Goal: Task Accomplishment & Management: Manage account settings

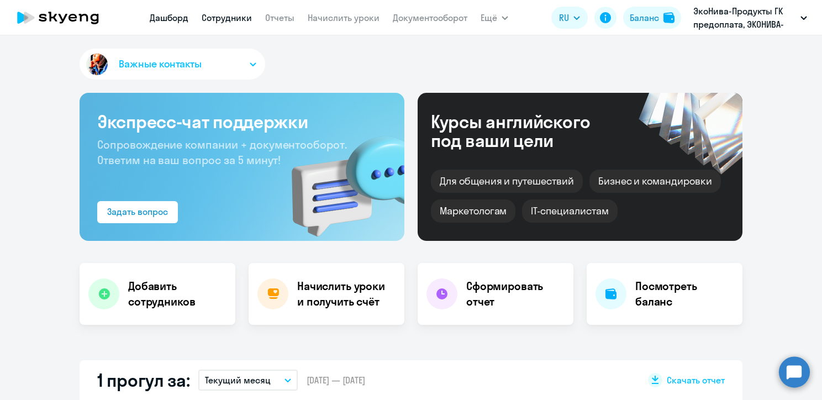
click at [226, 19] on link "Сотрудники" at bounding box center [227, 17] width 50 height 11
select select "30"
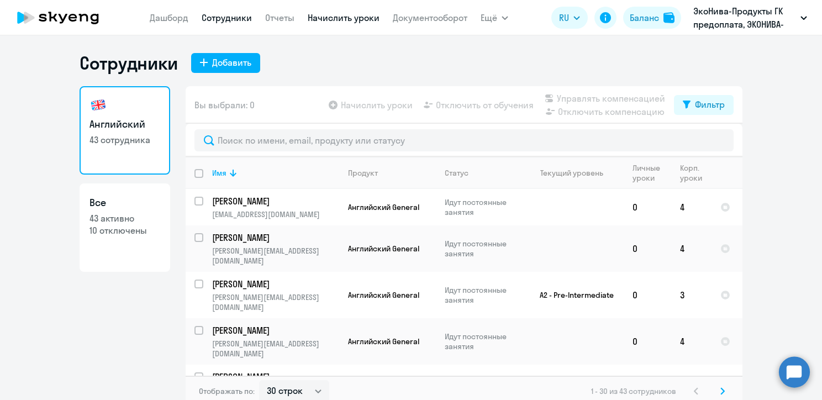
click at [323, 16] on link "Начислить уроки" at bounding box center [344, 17] width 72 height 11
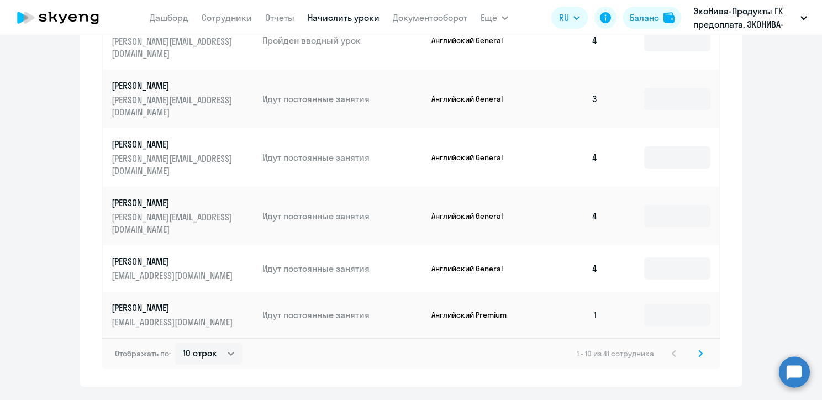
scroll to position [639, 0]
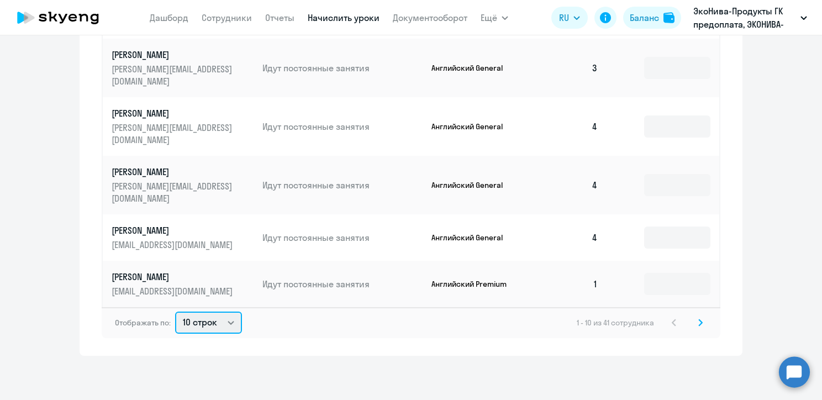
click at [224, 321] on select "10 строк 30 строк 50 строк" at bounding box center [208, 323] width 67 height 22
select select "50"
click at [175, 312] on select "10 строк 30 строк 50 строк" at bounding box center [208, 323] width 67 height 22
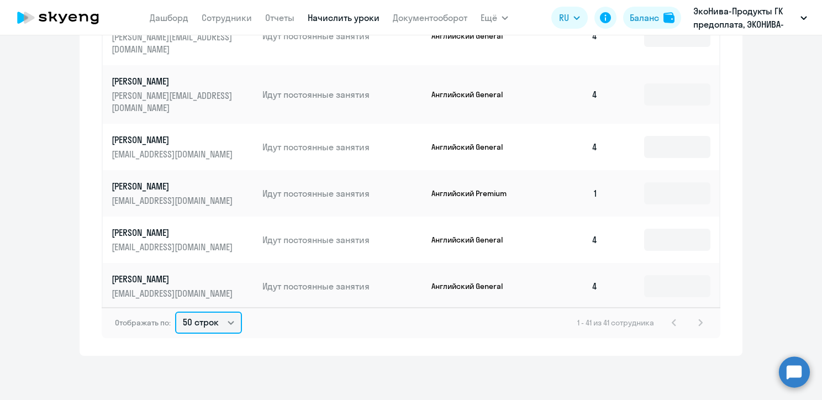
scroll to position [0, 0]
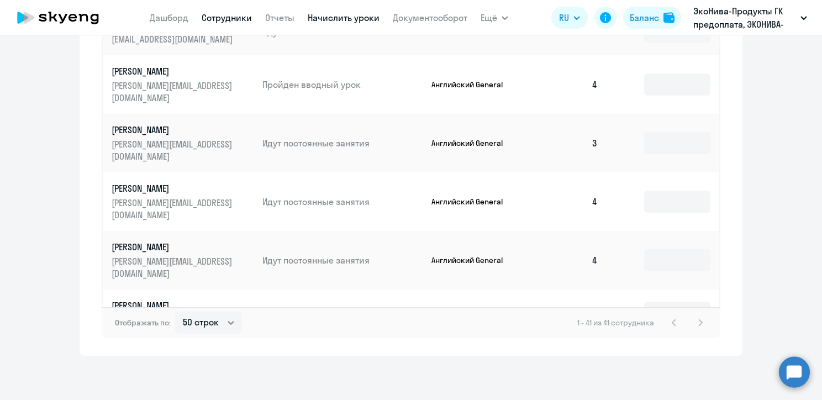
click at [223, 18] on link "Сотрудники" at bounding box center [227, 17] width 50 height 11
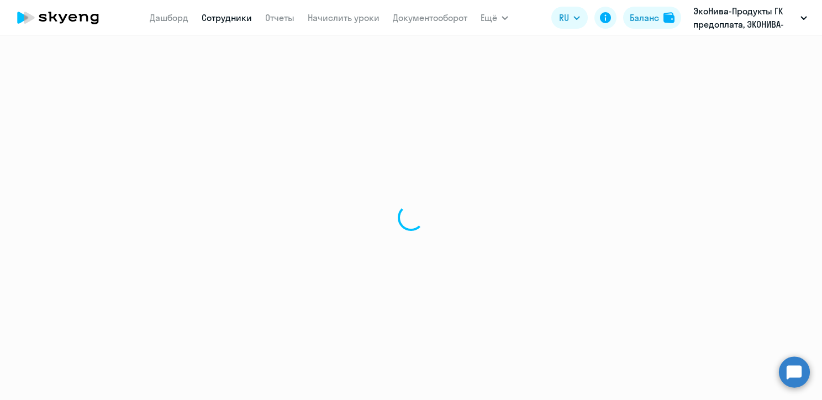
select select "30"
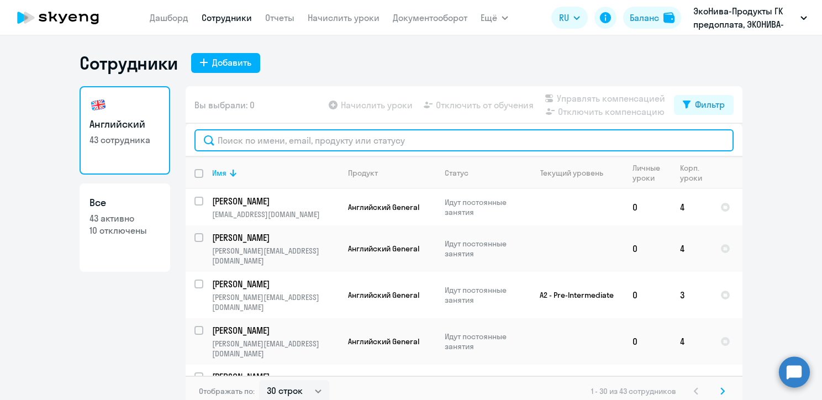
click at [274, 139] on input "text" at bounding box center [464, 140] width 539 height 22
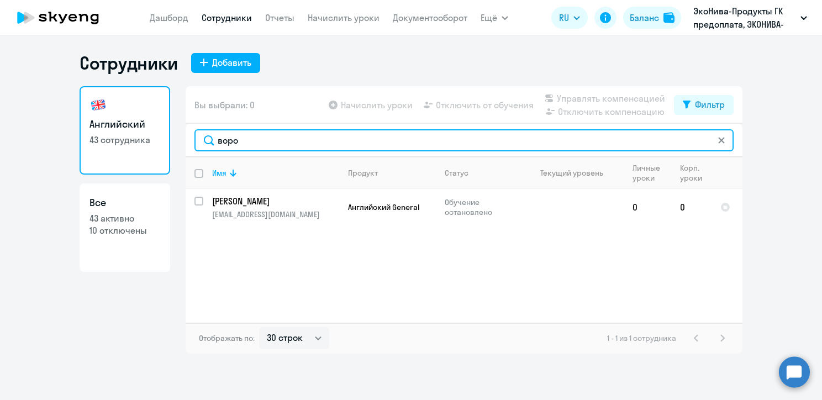
type input "воро"
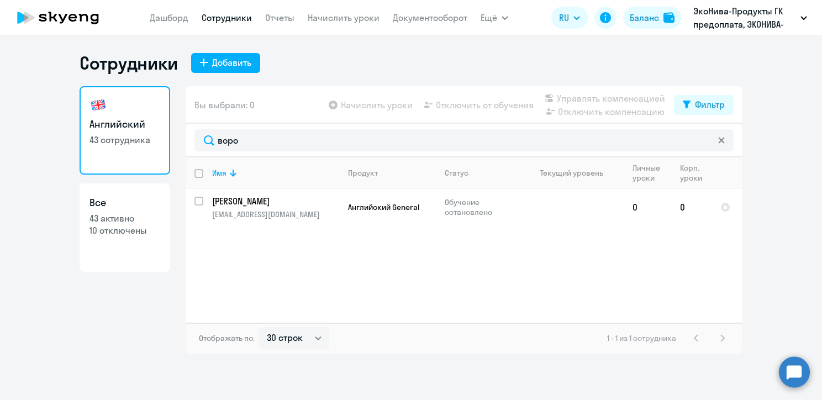
click at [366, 103] on app-table-action-button "Начислить уроки" at bounding box center [370, 104] width 86 height 13
click at [359, 99] on app-table-action-button "Начислить уроки" at bounding box center [370, 104] width 86 height 13
click at [352, 106] on app-table-action-button "Начислить уроки" at bounding box center [370, 104] width 86 height 13
click at [325, 17] on link "Начислить уроки" at bounding box center [344, 17] width 72 height 11
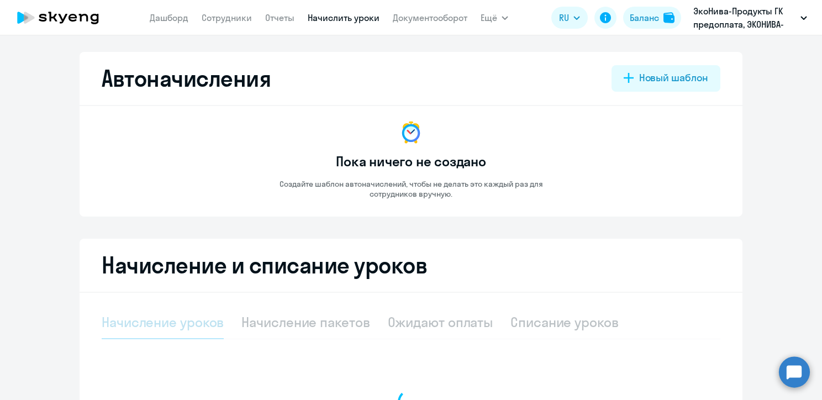
select select "10"
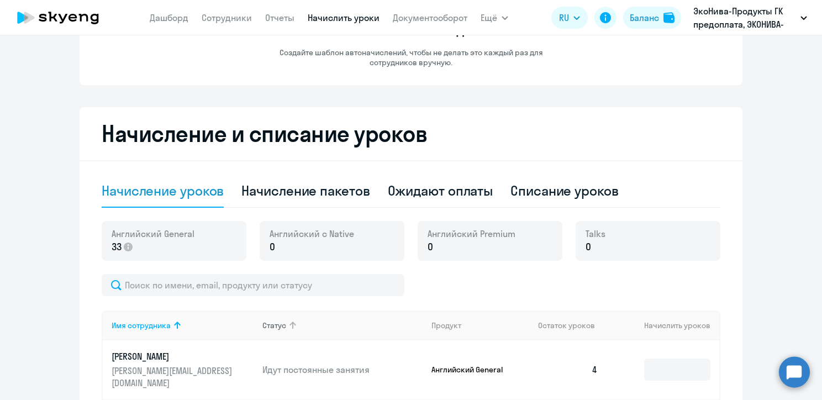
scroll to position [221, 0]
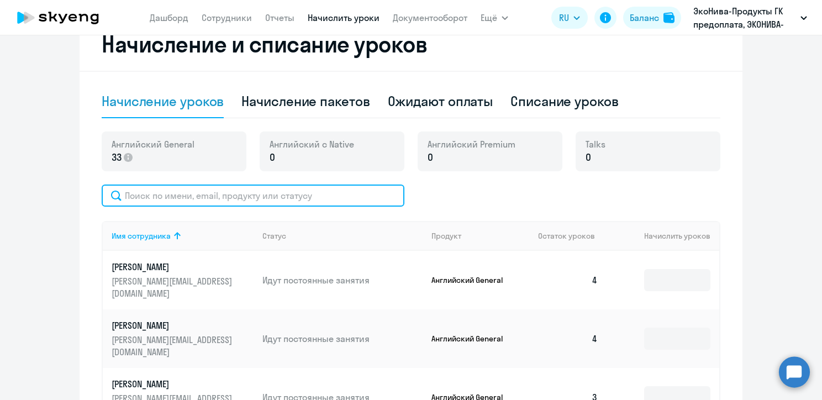
click at [211, 201] on input "text" at bounding box center [253, 196] width 303 height 22
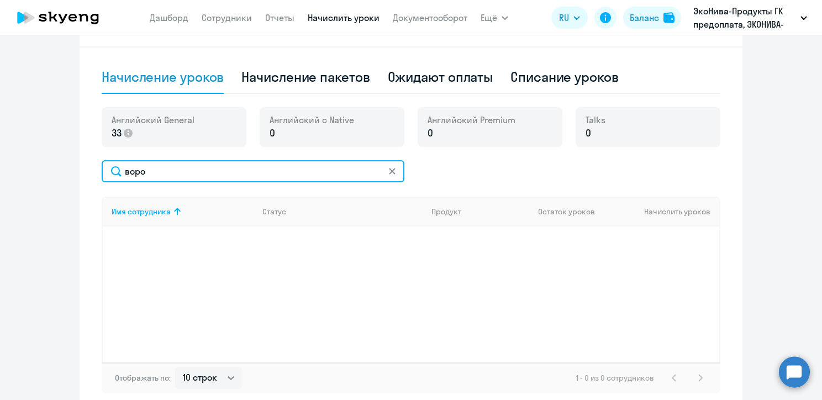
scroll to position [301, 0]
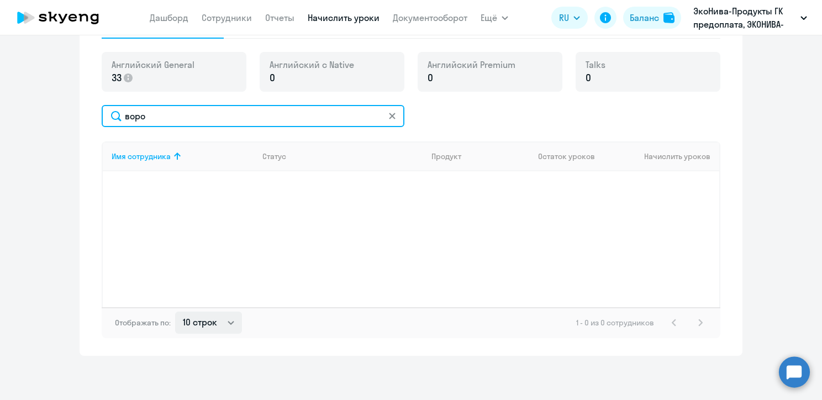
type input "воро"
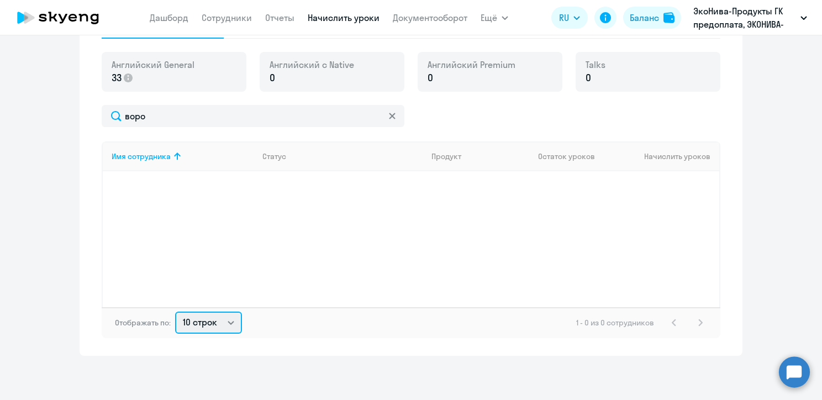
click at [225, 323] on select "10 строк 30 строк 50 строк" at bounding box center [208, 323] width 67 height 22
select select "50"
click at [175, 312] on select "10 строк 30 строк 50 строк" at bounding box center [208, 323] width 67 height 22
click at [217, 17] on link "Сотрудники" at bounding box center [227, 17] width 50 height 11
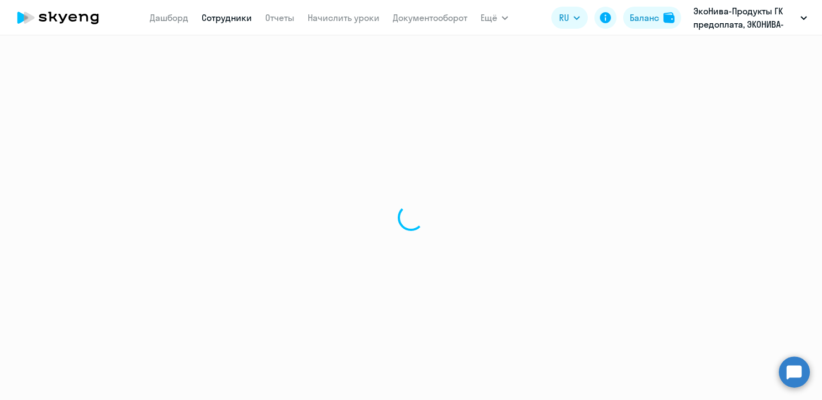
select select "30"
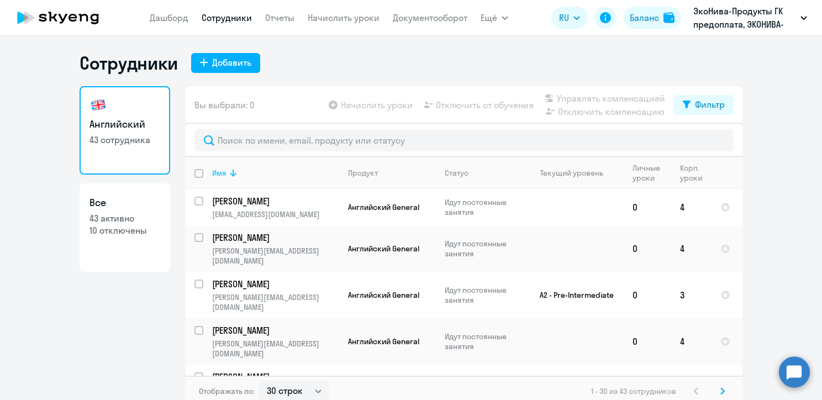
click at [215, 173] on div "Имя" at bounding box center [219, 173] width 14 height 10
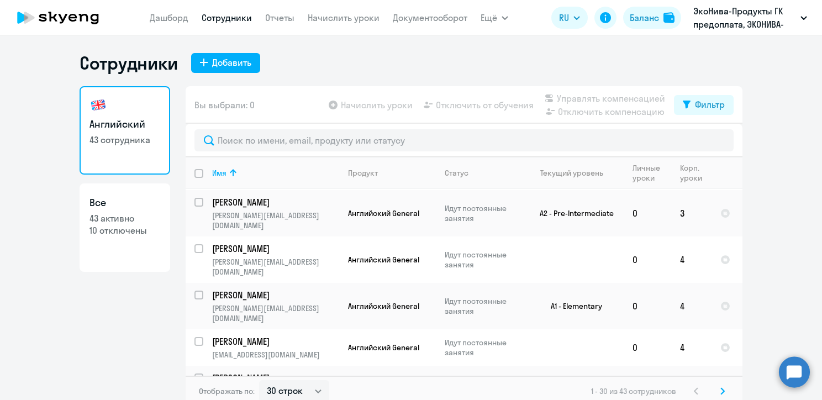
scroll to position [276, 0]
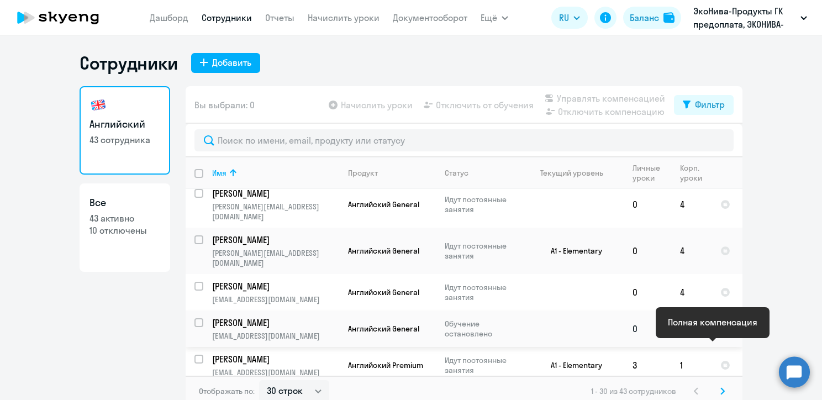
click at [721, 334] on div at bounding box center [726, 329] width 10 height 10
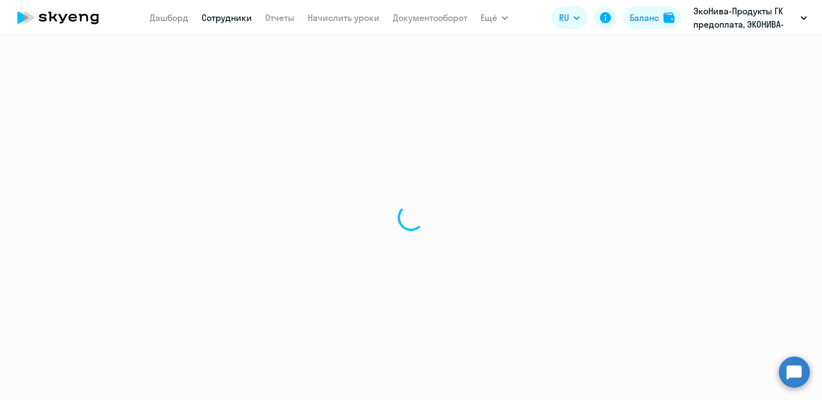
select select "english"
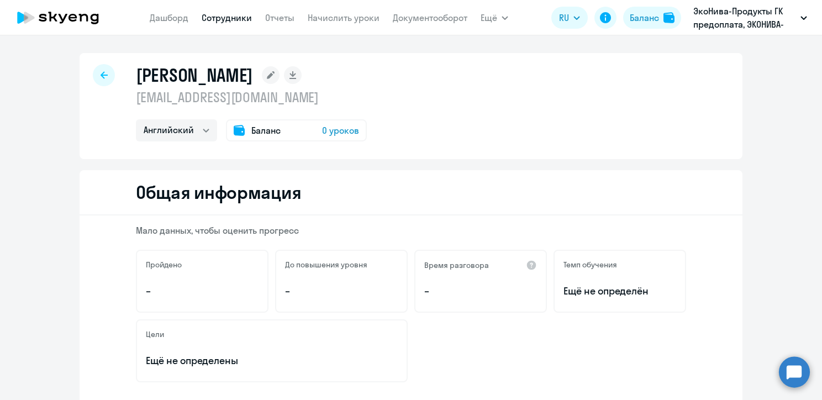
click at [323, 128] on span "0 уроков" at bounding box center [340, 130] width 37 height 13
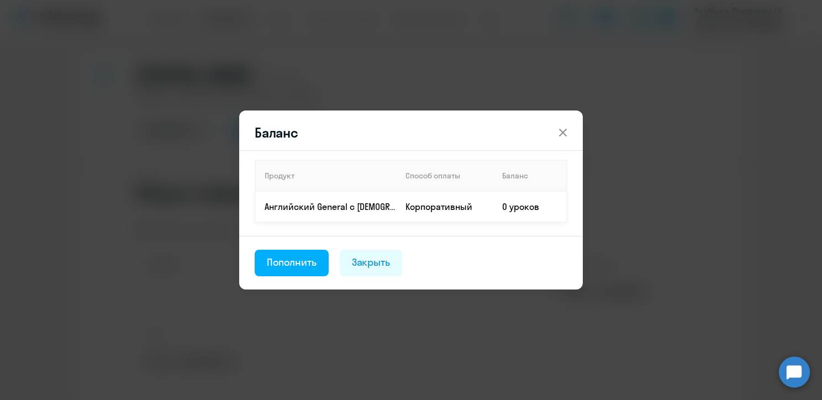
click at [513, 209] on td "0 уроков" at bounding box center [531, 206] width 74 height 31
click at [303, 265] on div "Пополнить" at bounding box center [292, 262] width 50 height 14
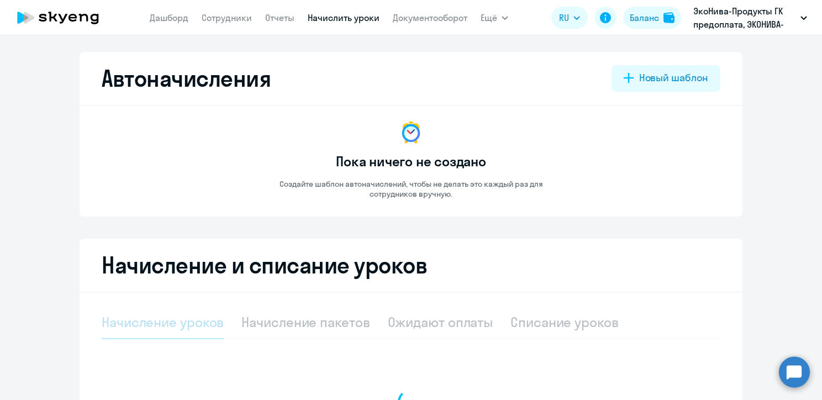
select select "10"
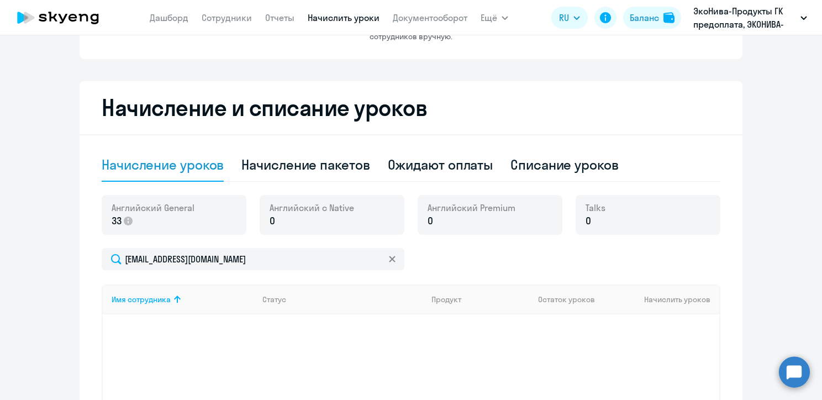
scroll to position [55, 0]
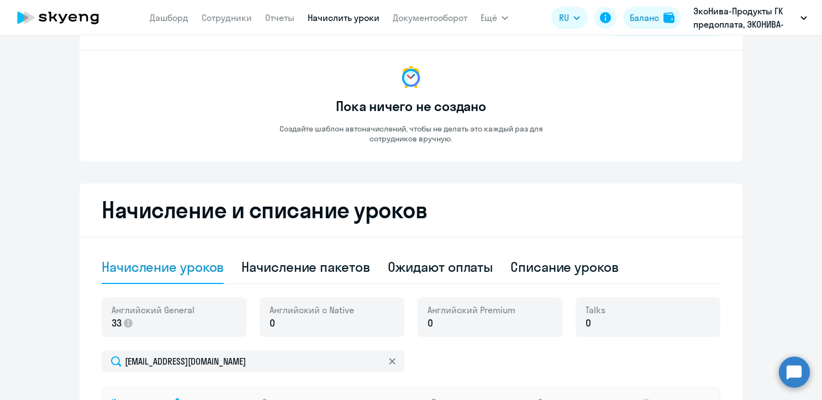
click at [321, 18] on link "Начислить уроки" at bounding box center [344, 17] width 72 height 11
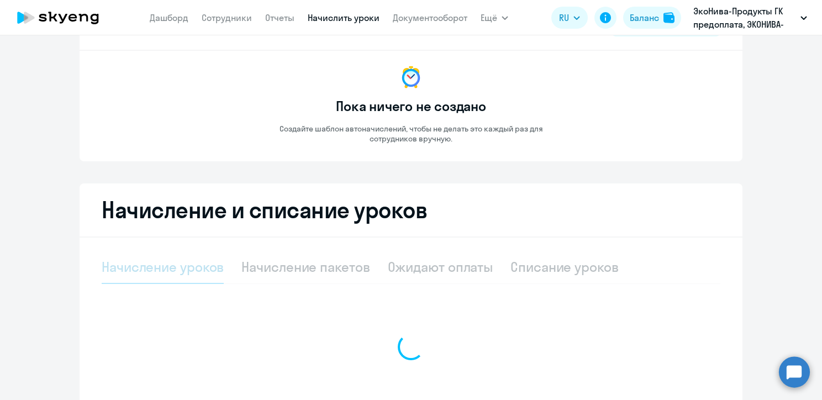
select select "10"
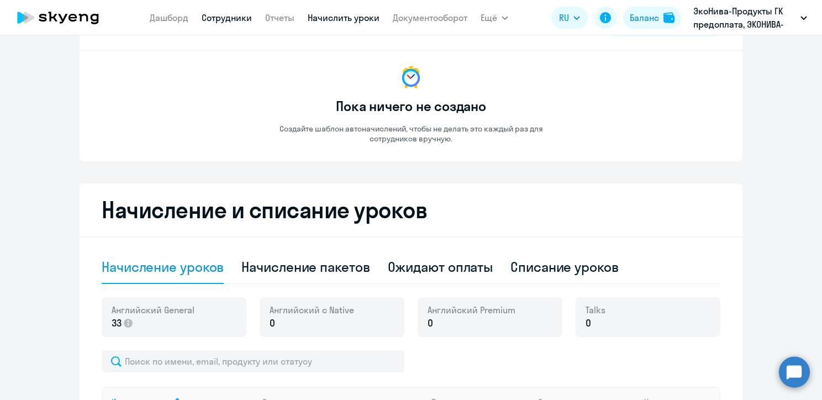
click at [228, 18] on link "Сотрудники" at bounding box center [227, 17] width 50 height 11
select select "30"
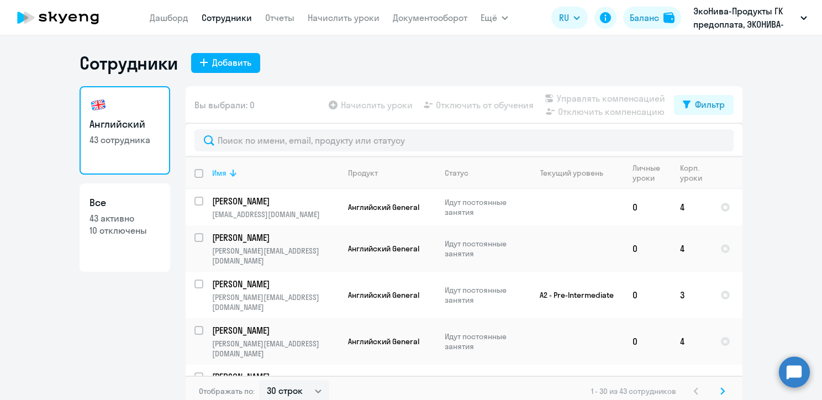
click at [212, 175] on div "Имя" at bounding box center [219, 173] width 14 height 10
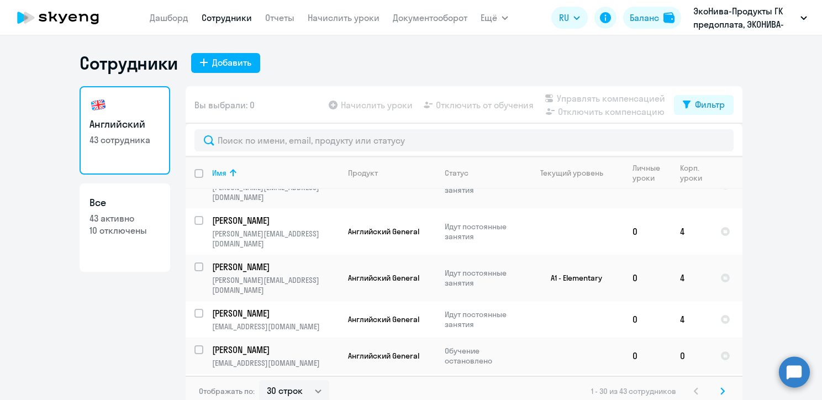
scroll to position [276, 0]
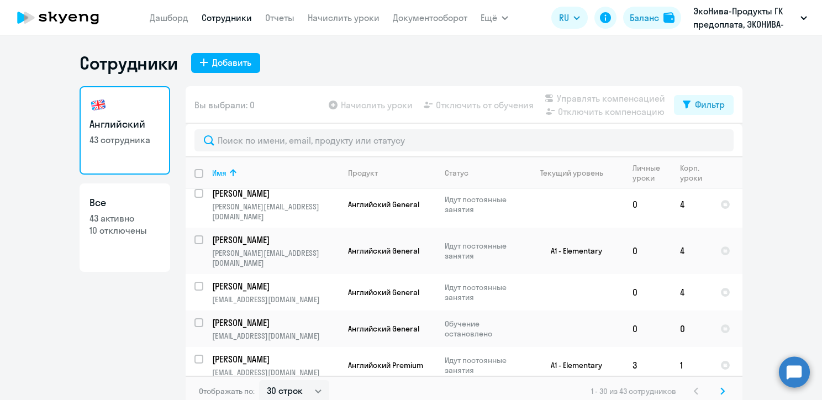
click at [352, 102] on app-table-action-button "Начислить уроки" at bounding box center [370, 104] width 86 height 13
click at [325, 15] on link "Начислить уроки" at bounding box center [344, 17] width 72 height 11
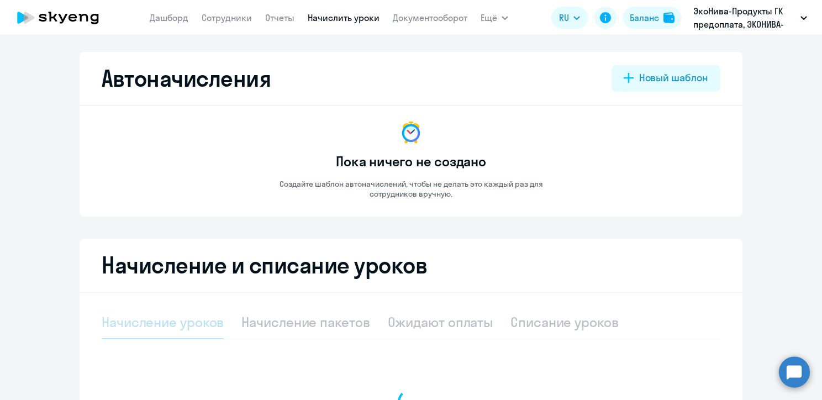
select select "10"
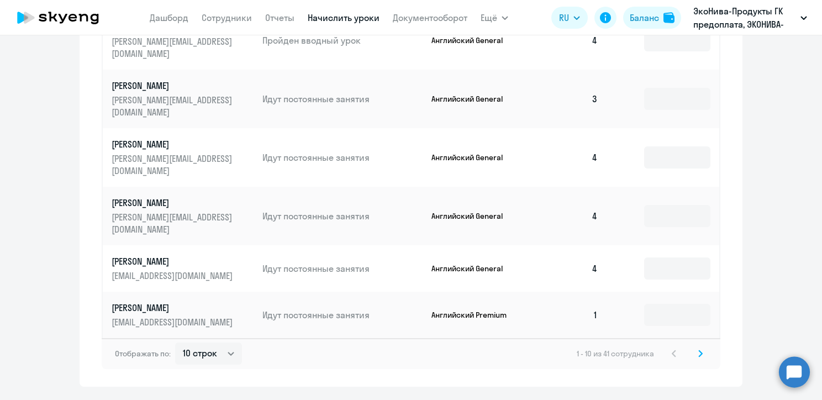
scroll to position [639, 0]
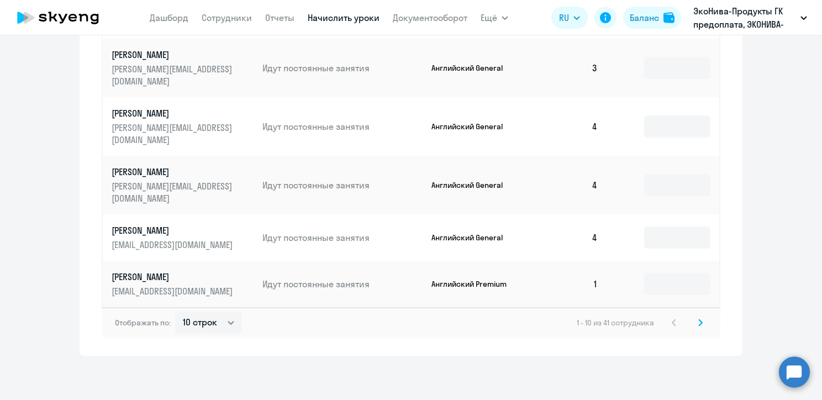
click at [795, 374] on circle at bounding box center [794, 372] width 31 height 31
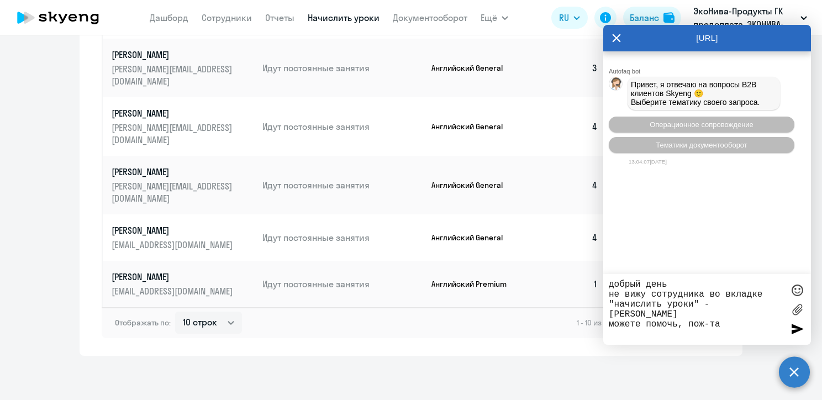
type textarea "добрый день не вижу сотрудника во вкладке "начислить уроки" - [PERSON_NAME] мож…"
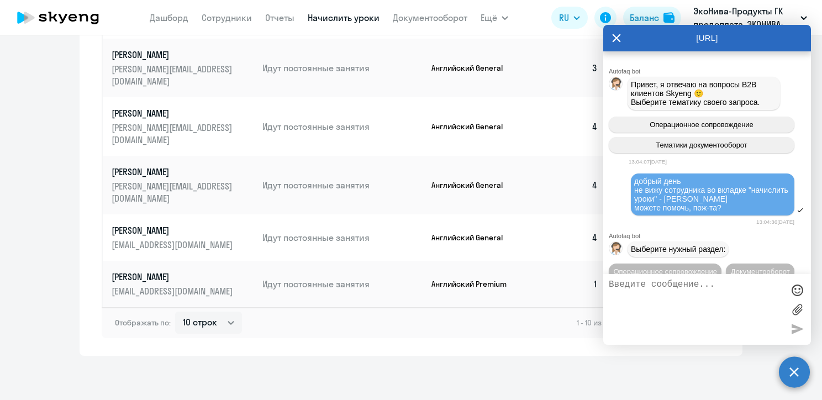
scroll to position [51, 0]
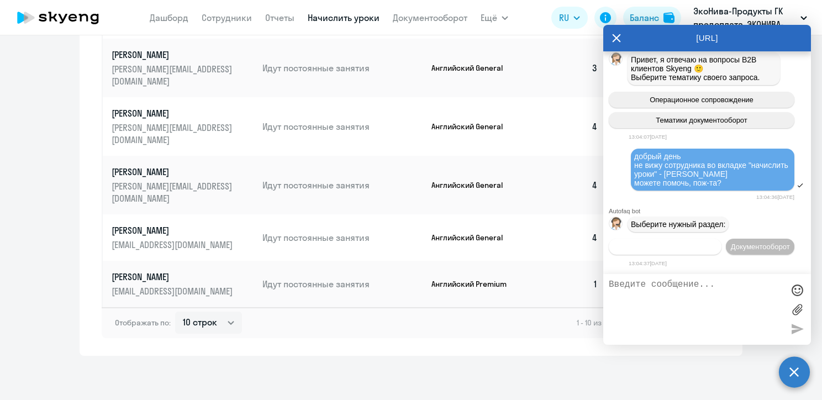
click at [717, 243] on span "Операционное сопровождение" at bounding box center [666, 247] width 104 height 8
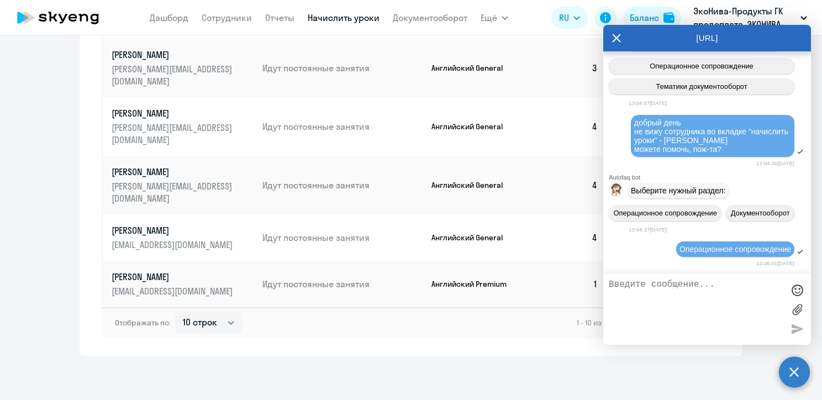
scroll to position [153, 0]
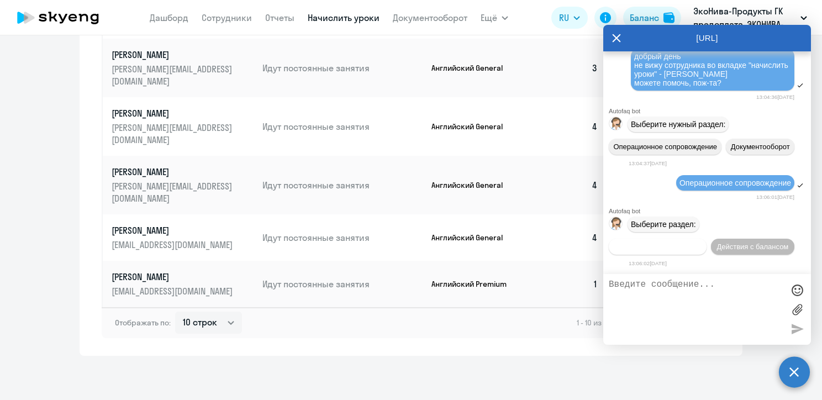
click at [680, 244] on span "Действия по сотрудникам" at bounding box center [658, 247] width 86 height 8
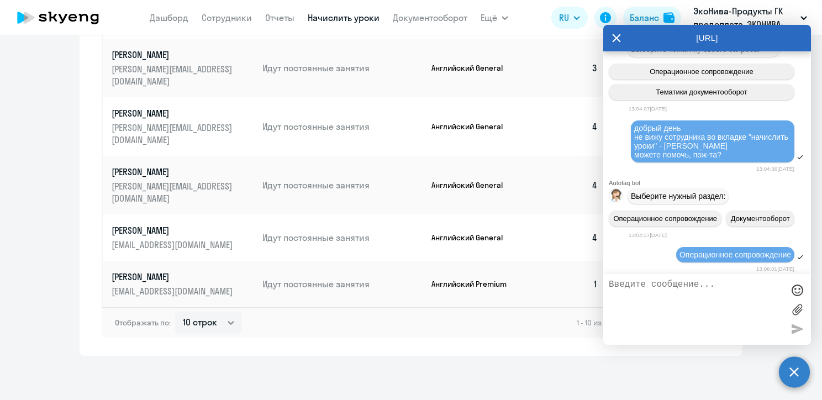
scroll to position [41, 0]
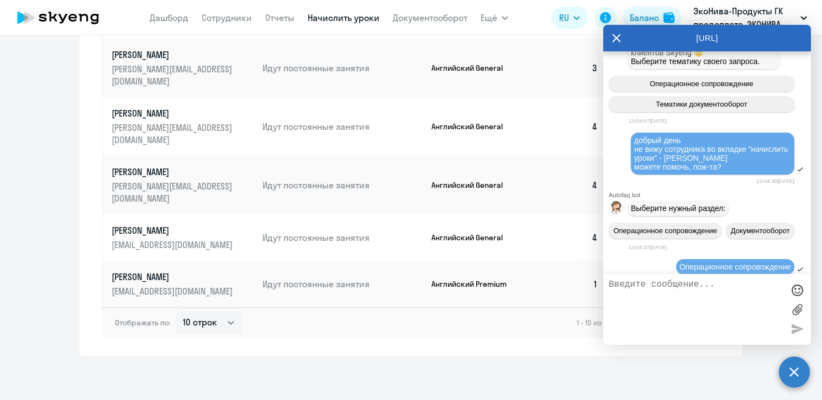
drag, startPoint x: 710, startPoint y: 163, endPoint x: 636, endPoint y: 145, distance: 76.3
click at [636, 145] on div "добрый день не вижу сотрудника во вкладке "начислить уроки" - [PERSON_NAME] мож…" at bounding box center [713, 153] width 157 height 35
copy span "добрый день не вижу сотрудника во вкладке "начислить уроки" - [PERSON_NAME] мож…"
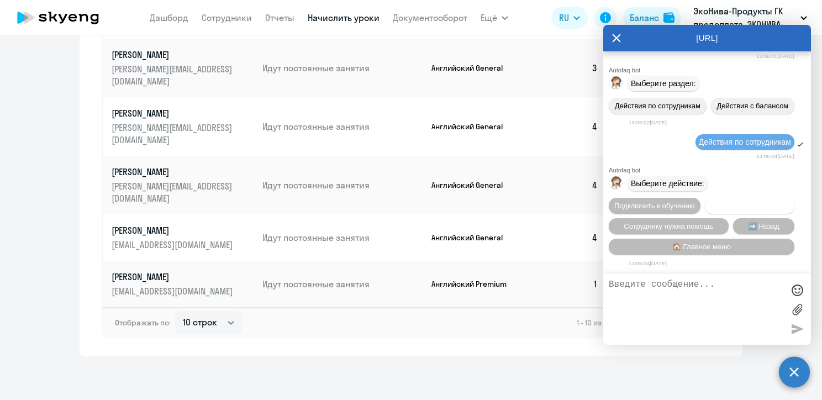
scroll to position [317, 0]
click at [650, 280] on textarea at bounding box center [696, 310] width 175 height 60
click at [670, 202] on span "Подключить к обучению" at bounding box center [655, 206] width 81 height 8
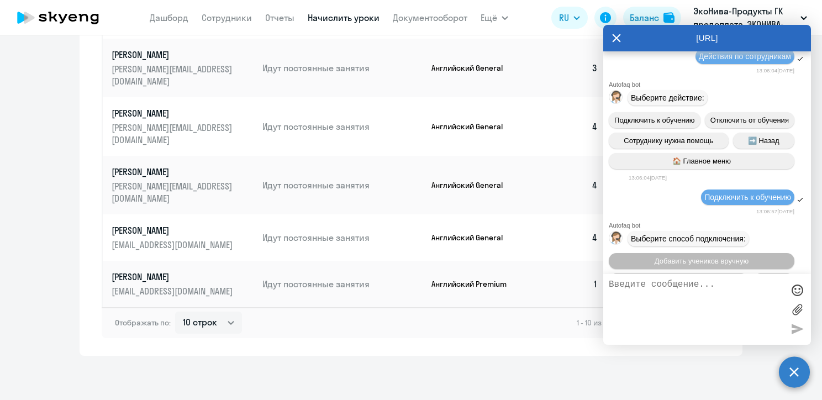
scroll to position [461, 0]
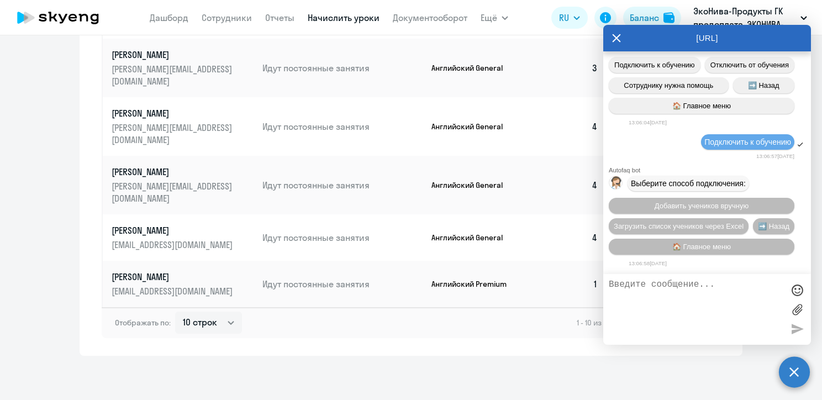
click at [653, 287] on textarea at bounding box center [696, 310] width 175 height 60
click at [721, 241] on button "🏠 Главное меню" at bounding box center [702, 247] width 186 height 16
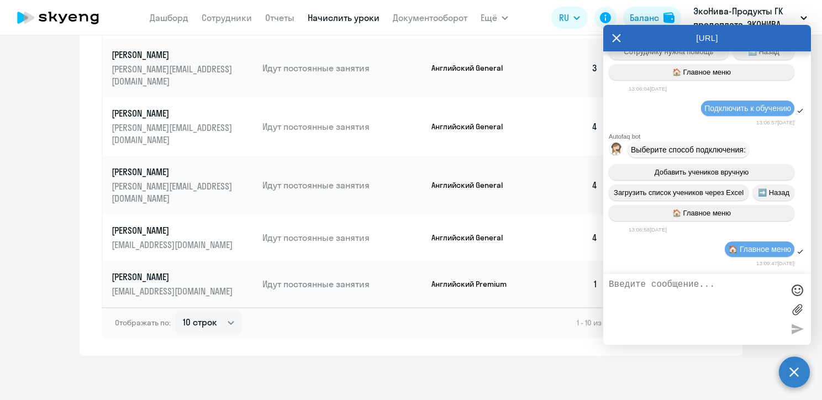
scroll to position [564, 0]
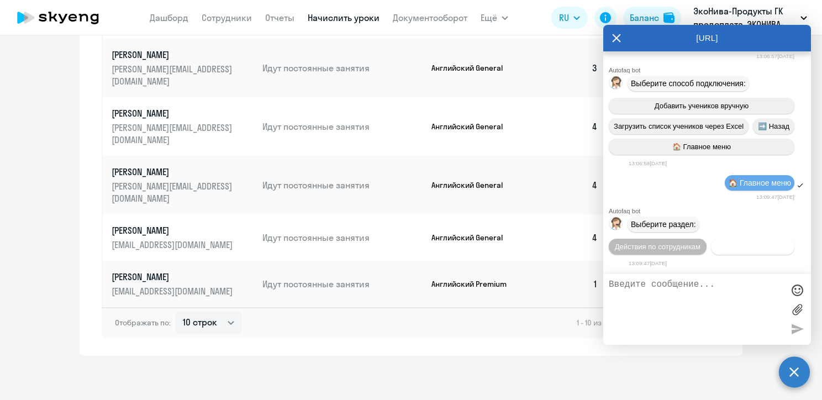
click at [737, 249] on span "Действия с балансом" at bounding box center [753, 247] width 72 height 8
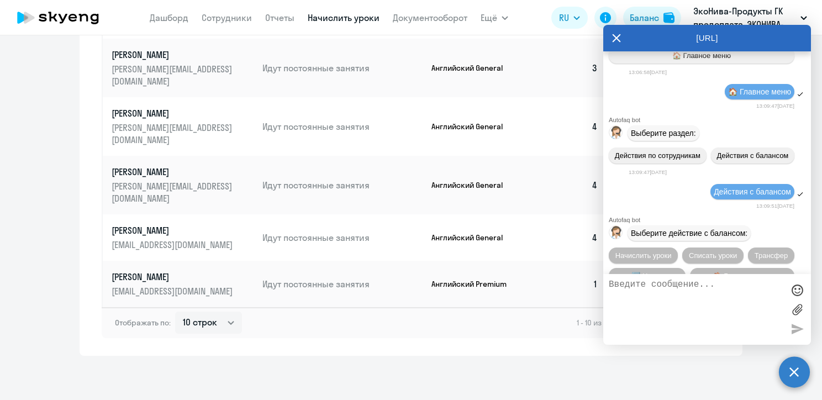
scroll to position [687, 0]
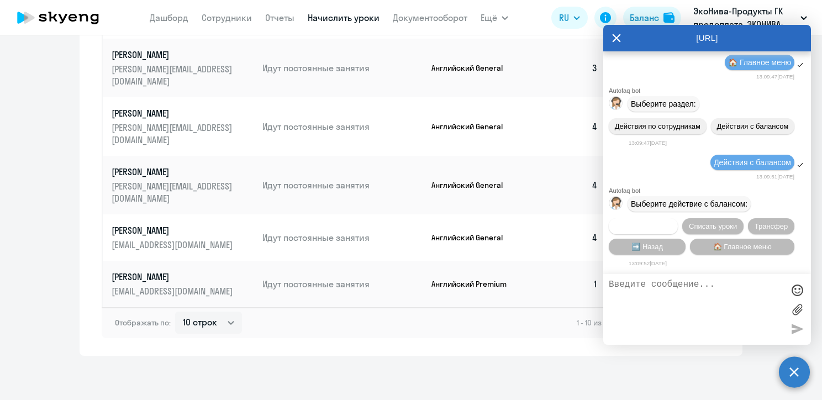
click at [653, 222] on span "Начислить уроки" at bounding box center [644, 226] width 56 height 8
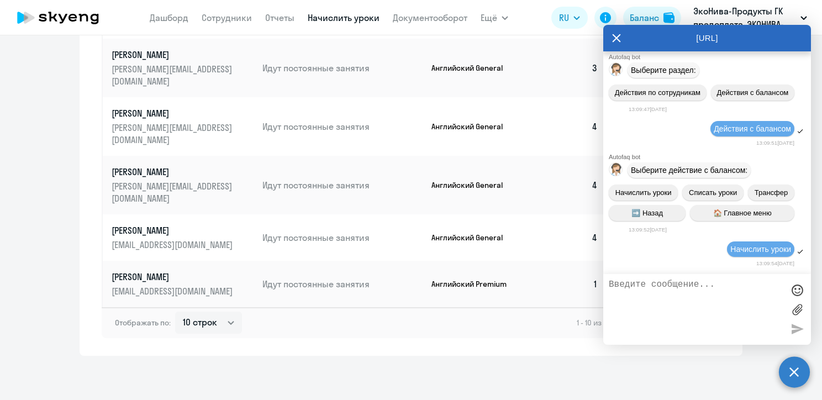
scroll to position [830, 0]
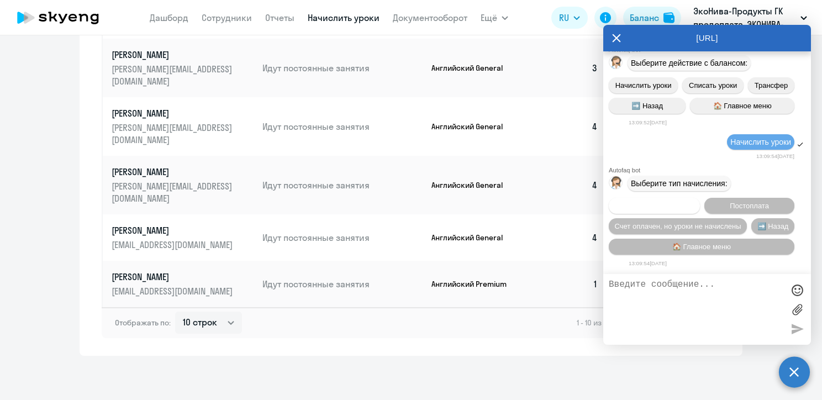
click at [637, 206] on span "Предоплата" at bounding box center [655, 206] width 40 height 8
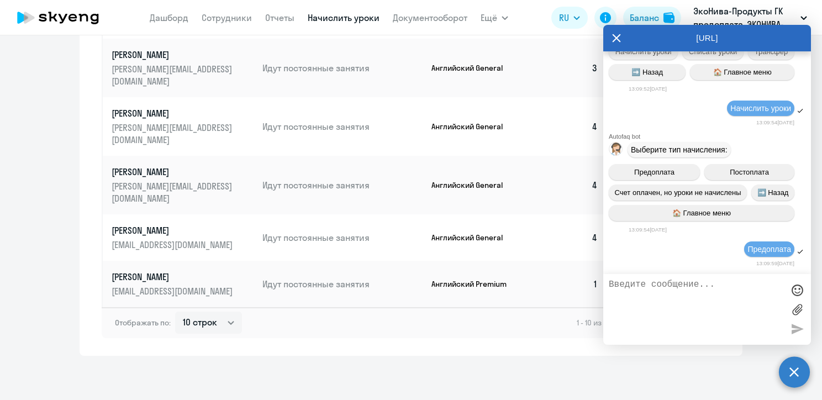
scroll to position [975, 0]
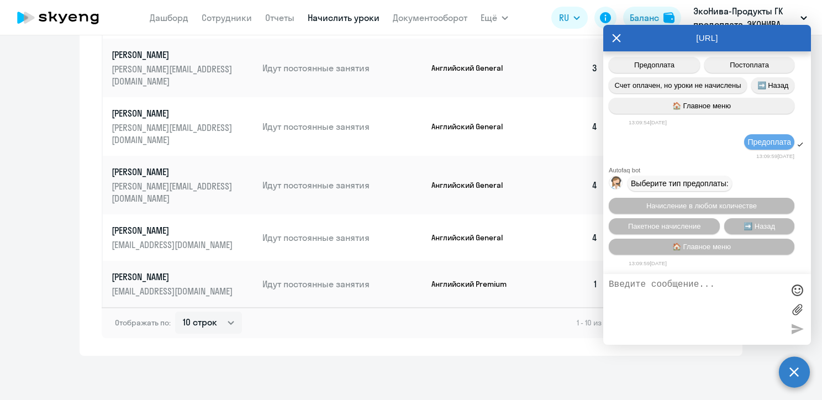
click at [666, 272] on div "Autofaq bot Привет, я отвечаю на вопросы B2B клиентов Skyeng 🙂 Выберите тематик…" at bounding box center [708, 162] width 208 height 223
click at [663, 285] on textarea at bounding box center [696, 310] width 175 height 60
click at [615, 33] on icon at bounding box center [616, 38] width 9 height 27
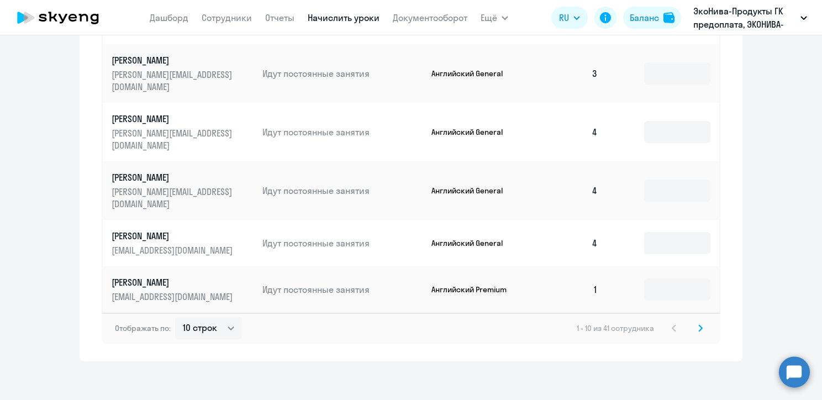
scroll to position [639, 0]
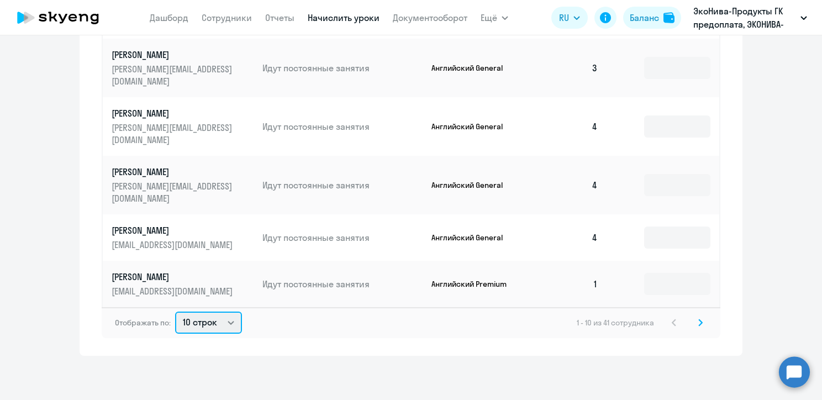
click at [226, 322] on select "10 строк 30 строк 50 строк" at bounding box center [208, 323] width 67 height 22
select select "50"
click at [175, 312] on select "10 строк 30 строк 50 строк" at bounding box center [208, 323] width 67 height 22
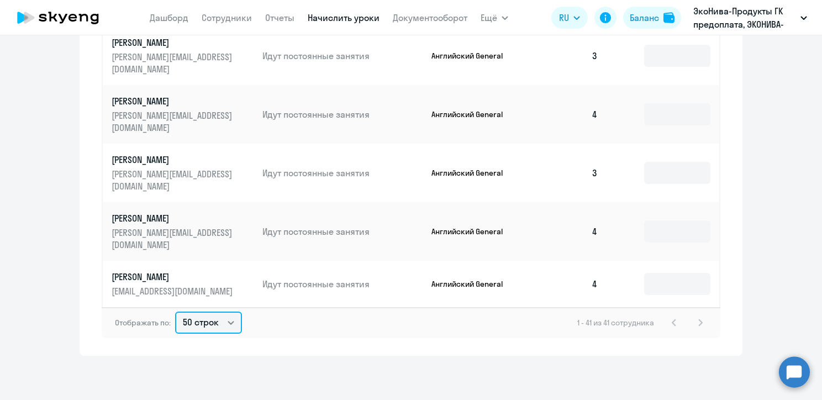
scroll to position [1689, 0]
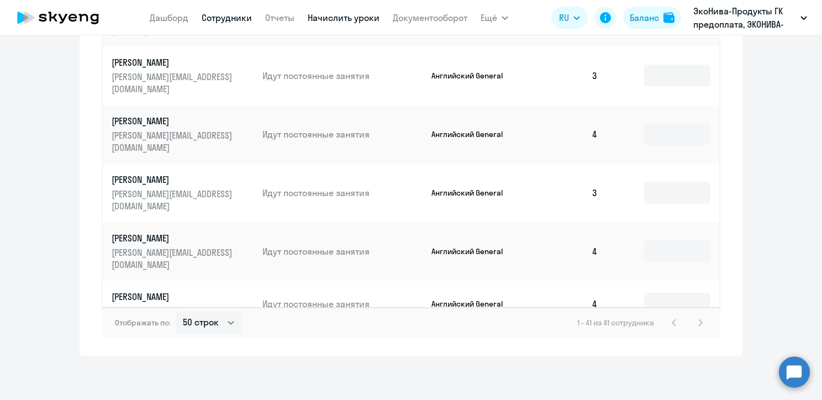
click at [228, 12] on link "Сотрудники" at bounding box center [227, 17] width 50 height 11
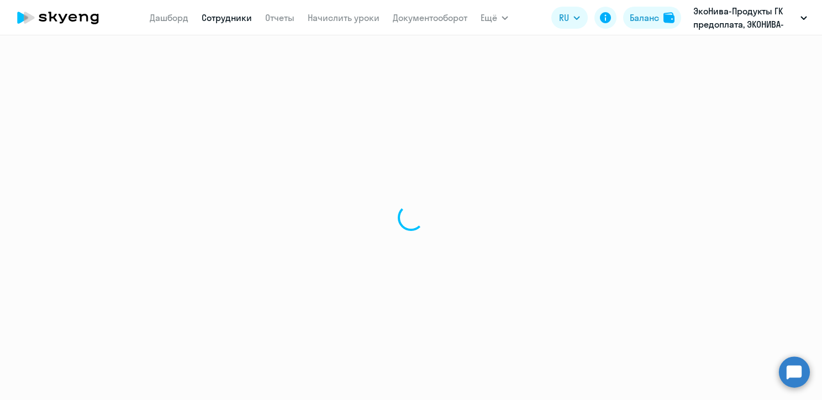
select select "30"
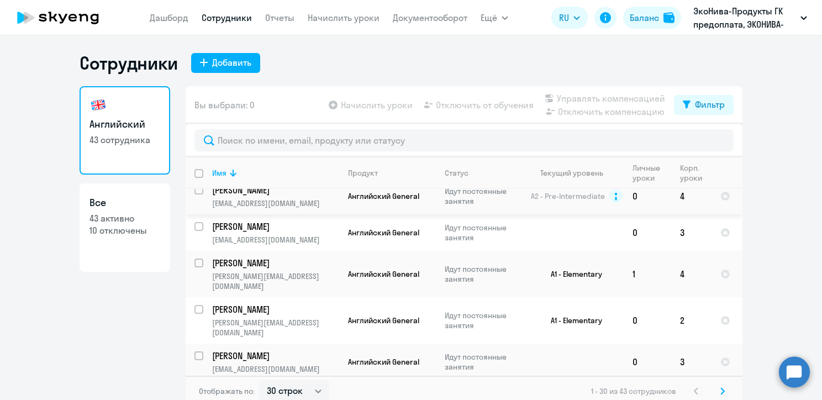
scroll to position [995, 0]
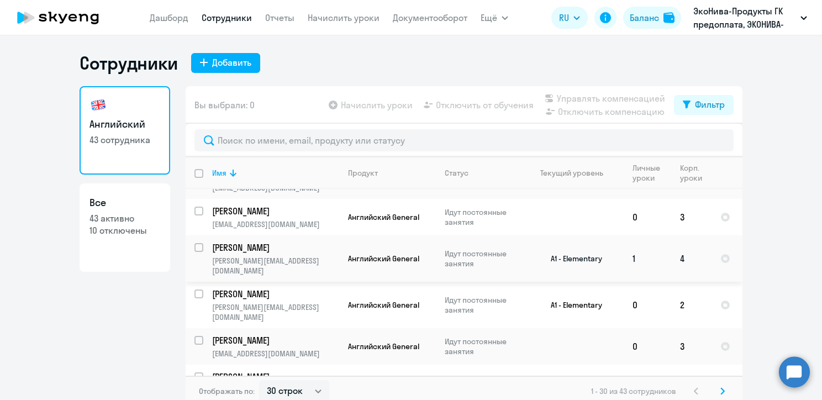
click at [195, 265] on input "select row 38468383" at bounding box center [206, 254] width 22 height 22
checkbox input "true"
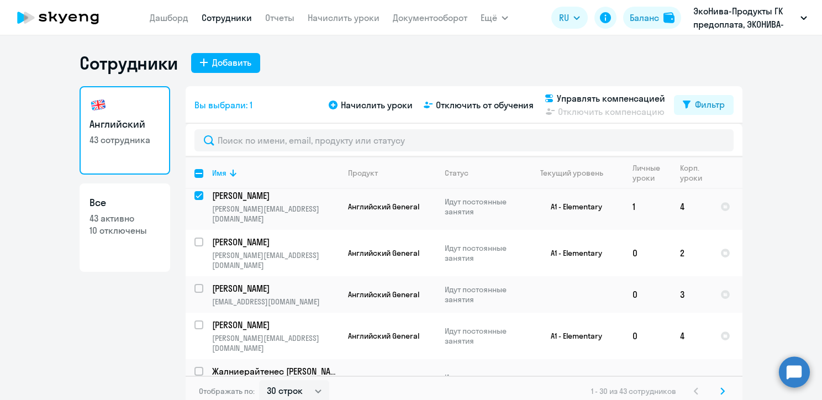
scroll to position [1105, 0]
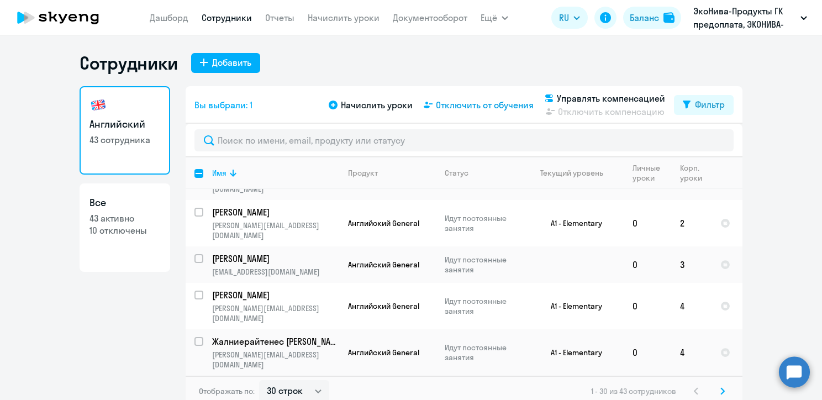
click at [438, 102] on span "Отключить от обучения" at bounding box center [485, 104] width 98 height 13
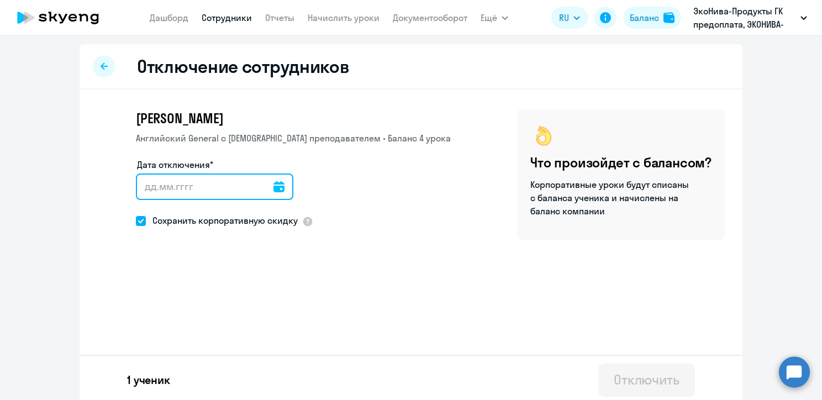
click at [167, 181] on input "Дата отключения*" at bounding box center [215, 187] width 158 height 27
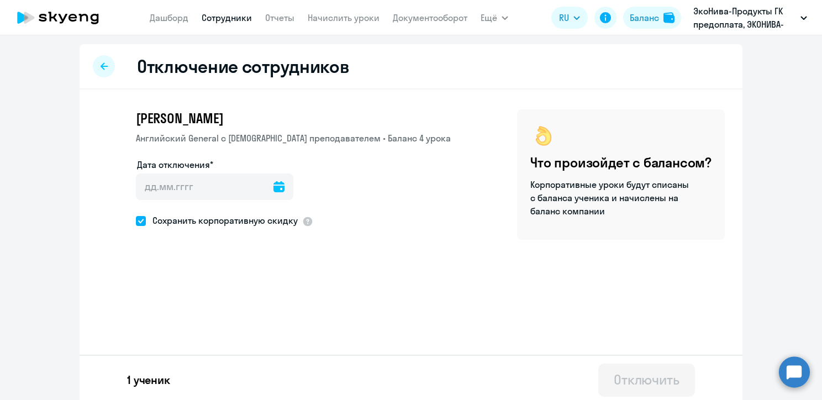
click at [274, 187] on icon at bounding box center [279, 186] width 11 height 11
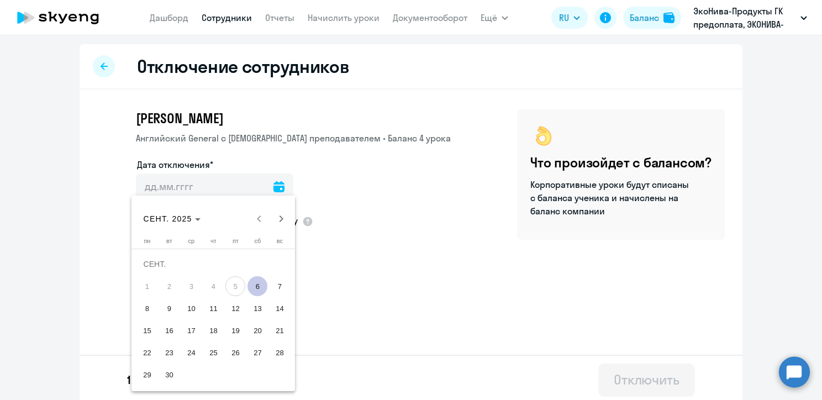
click at [258, 285] on span "6" at bounding box center [258, 286] width 20 height 20
type input "06.09.2025"
type input "6.9.2025"
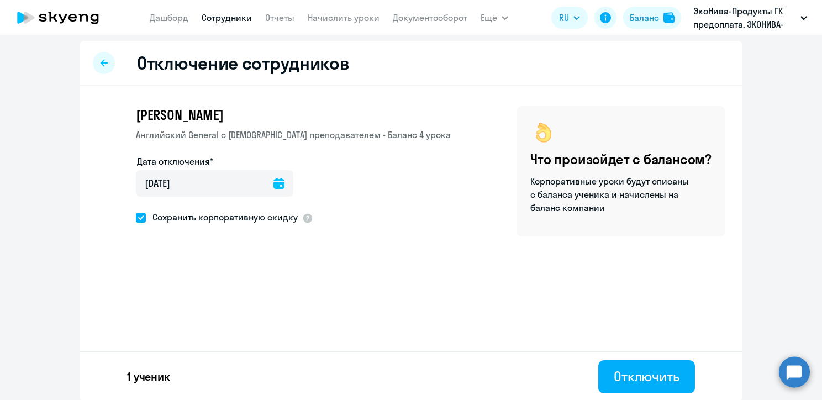
scroll to position [4, 0]
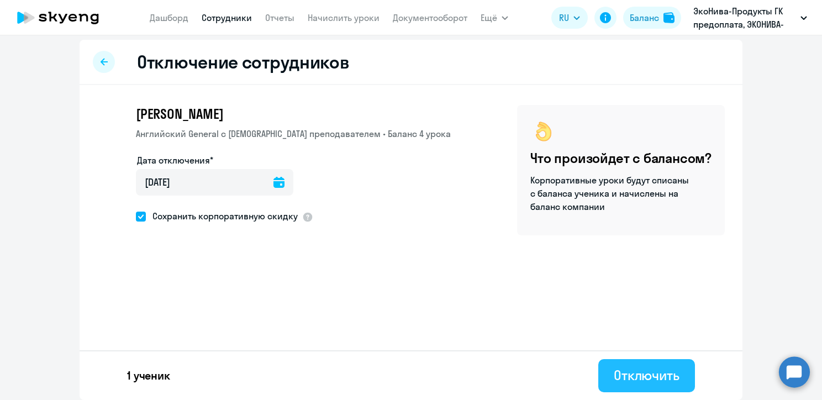
click at [619, 376] on div "Отключить" at bounding box center [647, 375] width 66 height 18
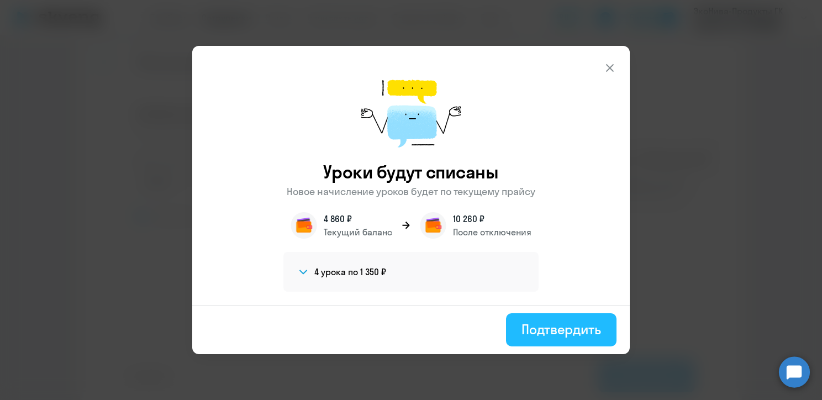
click at [555, 333] on div "Подтвердить" at bounding box center [562, 330] width 80 height 18
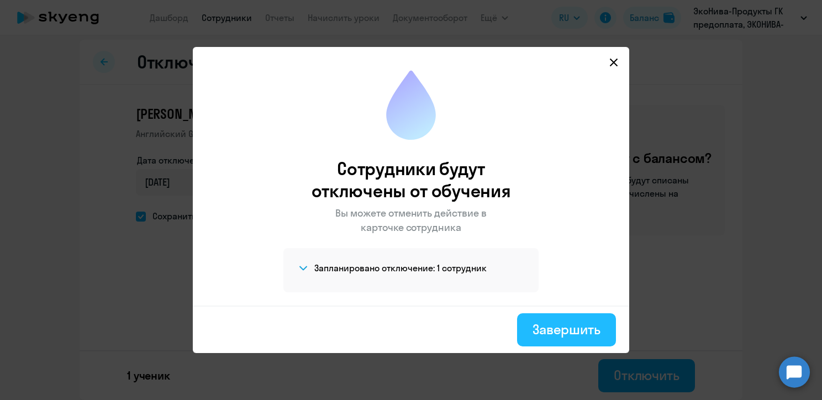
click at [564, 331] on div "Завершить" at bounding box center [567, 330] width 68 height 18
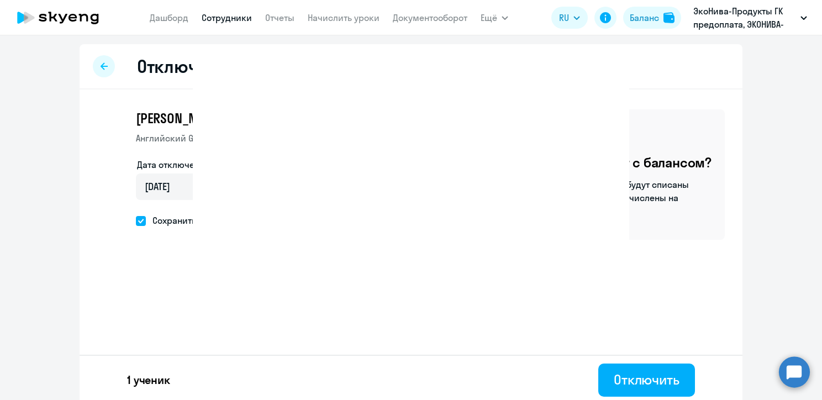
select select "30"
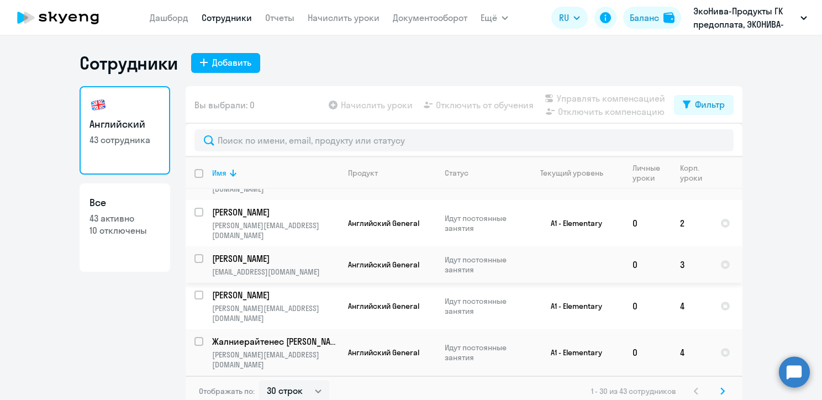
scroll to position [1168, 0]
click at [316, 18] on link "Начислить уроки" at bounding box center [344, 17] width 72 height 11
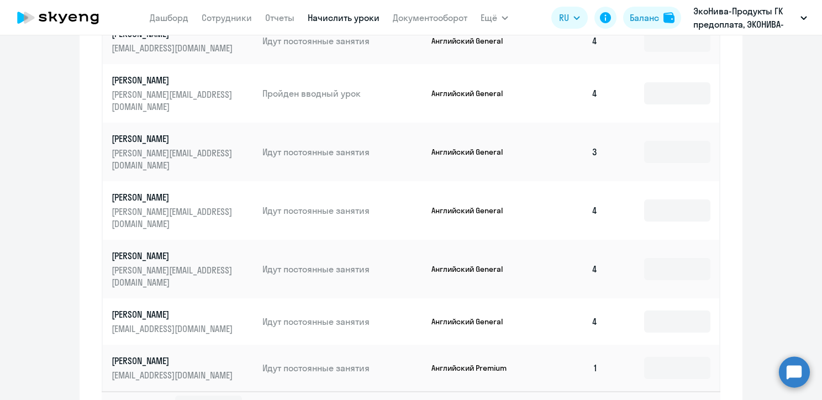
scroll to position [639, 0]
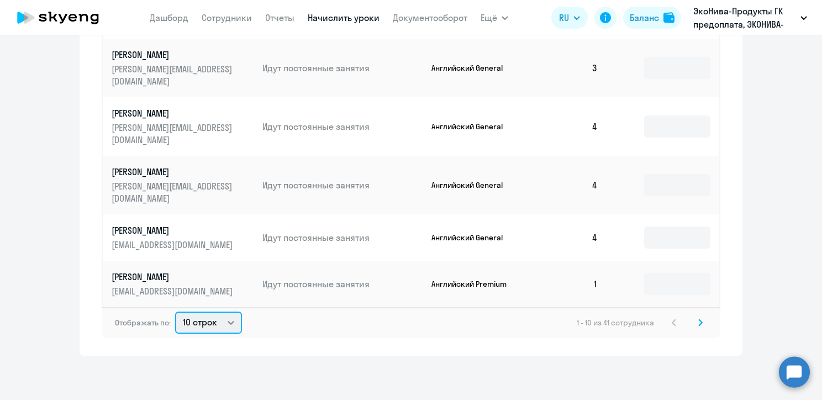
click at [227, 322] on select "10 строк 30 строк 50 строк" at bounding box center [208, 323] width 67 height 22
select select "50"
click at [175, 312] on select "10 строк 30 строк 50 строк" at bounding box center [208, 323] width 67 height 22
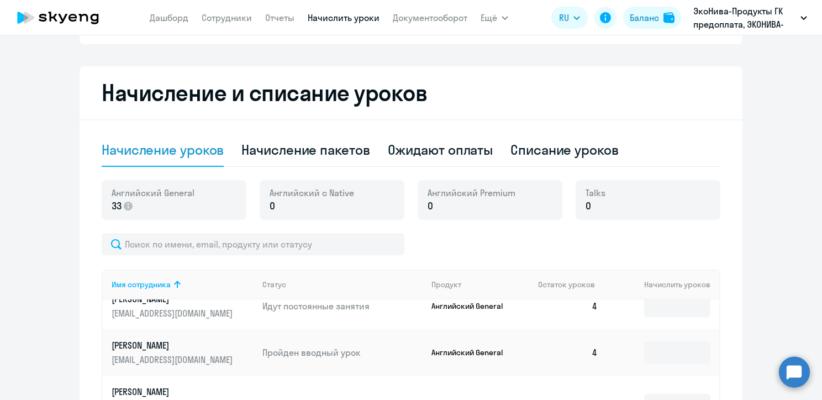
scroll to position [31, 0]
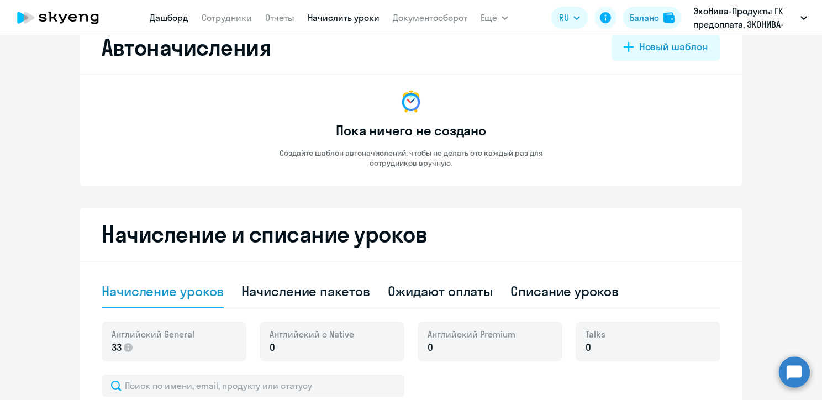
click at [174, 19] on link "Дашборд" at bounding box center [169, 17] width 39 height 11
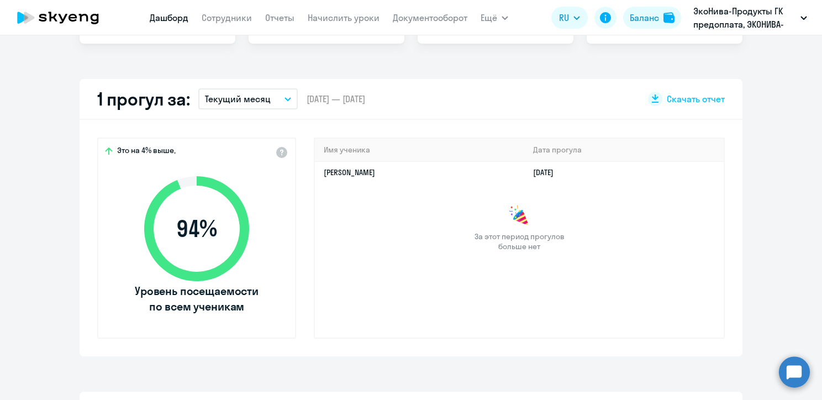
select select "30"
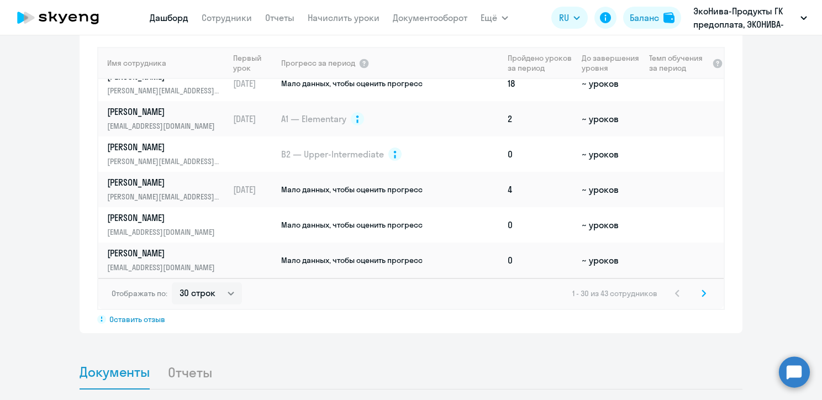
scroll to position [970, 0]
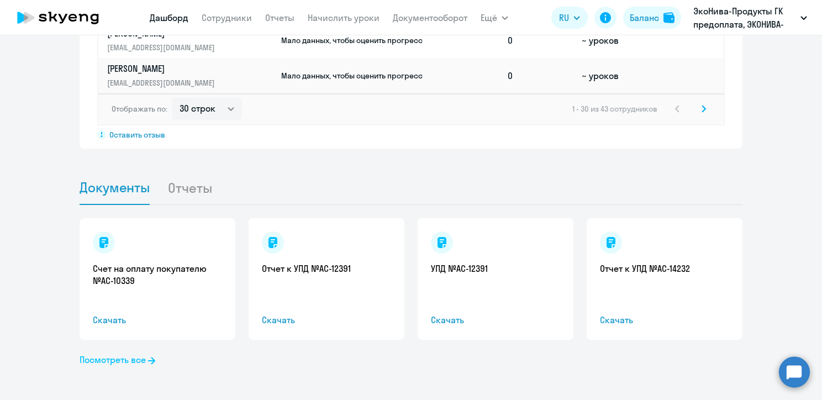
click at [118, 358] on link "Посмотреть все" at bounding box center [118, 359] width 76 height 13
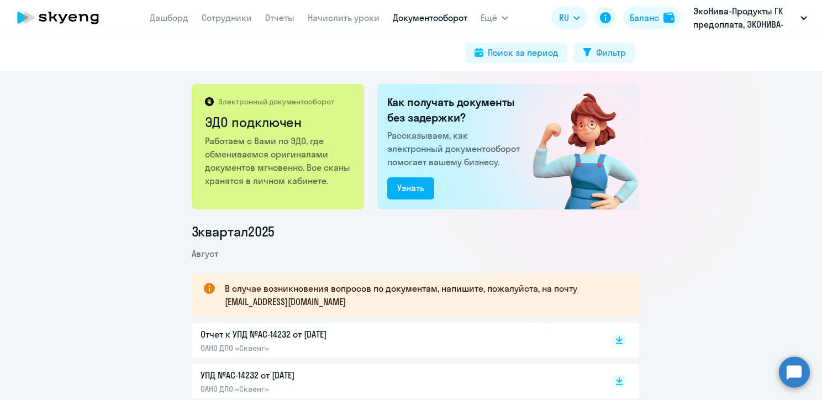
click at [793, 369] on circle at bounding box center [794, 372] width 31 height 31
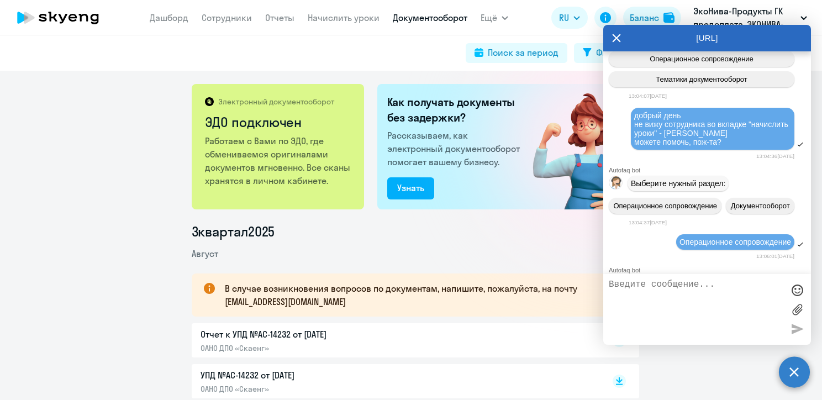
scroll to position [33, 0]
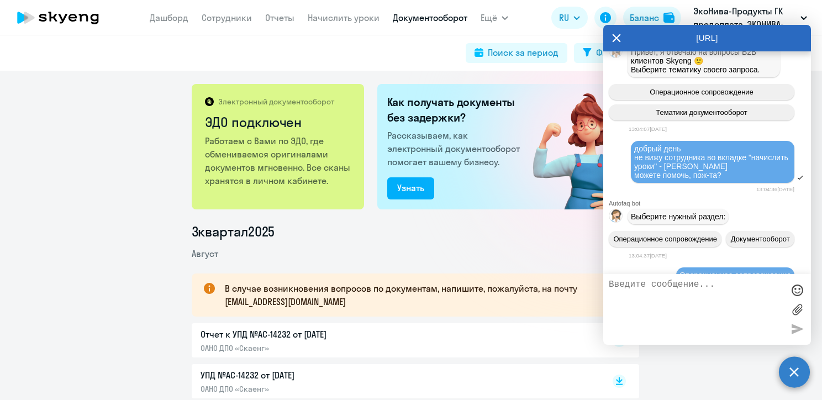
drag, startPoint x: 729, startPoint y: 179, endPoint x: 635, endPoint y: 161, distance: 96.3
click at [635, 161] on div "добрый день не вижу сотрудника во вкладке "начислить уроки" - [PERSON_NAME] мож…" at bounding box center [713, 161] width 157 height 35
copy span "не вижу сотрудника во вкладке "начислить уроки" - [PERSON_NAME] можете помочь, …"
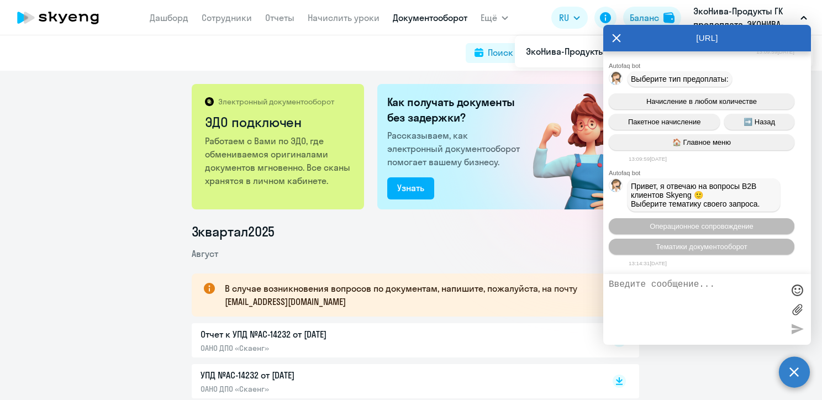
scroll to position [1083, 0]
click at [673, 285] on textarea at bounding box center [696, 310] width 175 height 60
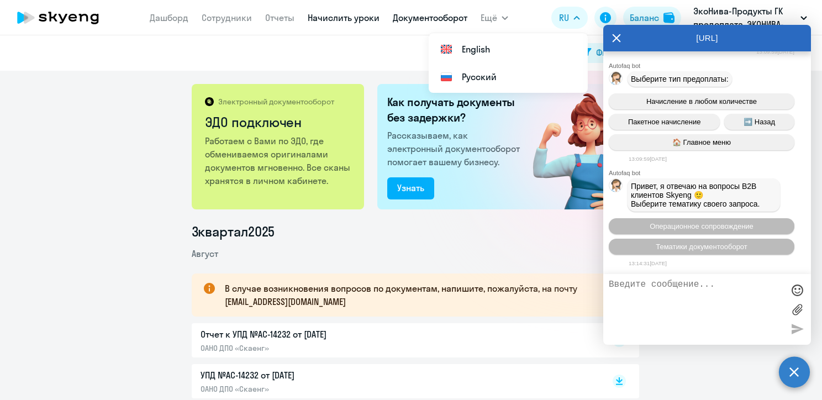
click at [321, 16] on link "Начислить уроки" at bounding box center [344, 17] width 72 height 11
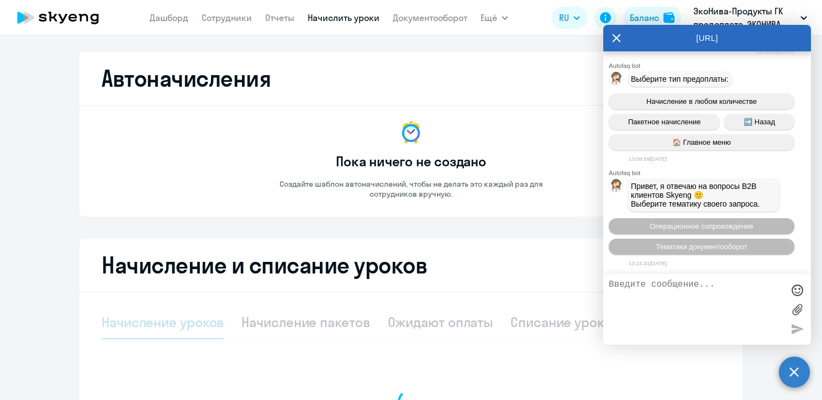
select select "10"
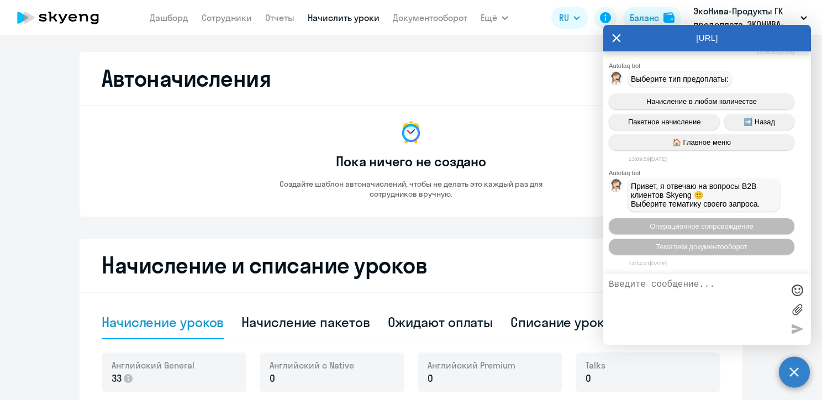
click at [615, 40] on icon at bounding box center [617, 38] width 8 height 8
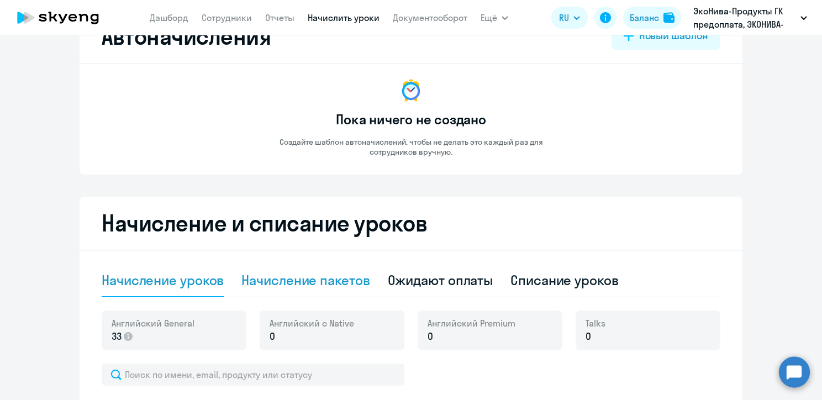
scroll to position [166, 0]
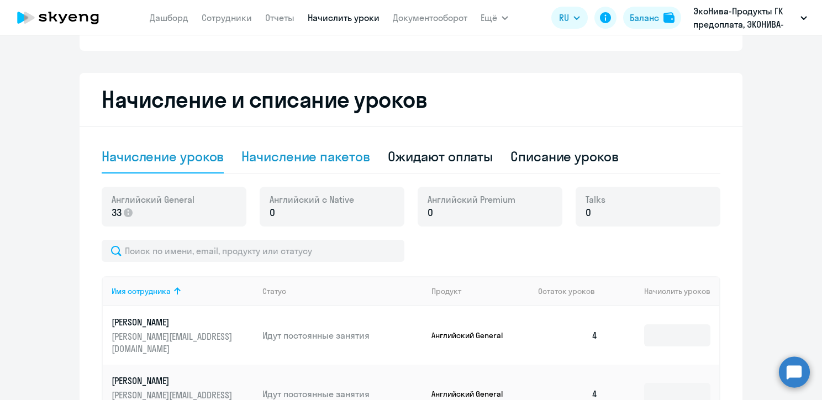
click at [282, 159] on div "Начисление пакетов" at bounding box center [306, 157] width 128 height 18
select select "10"
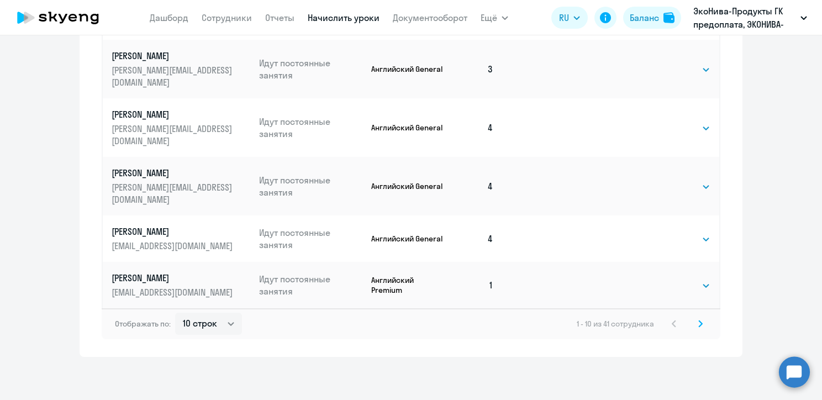
scroll to position [674, 0]
click at [225, 22] on link "Сотрудники" at bounding box center [227, 17] width 50 height 11
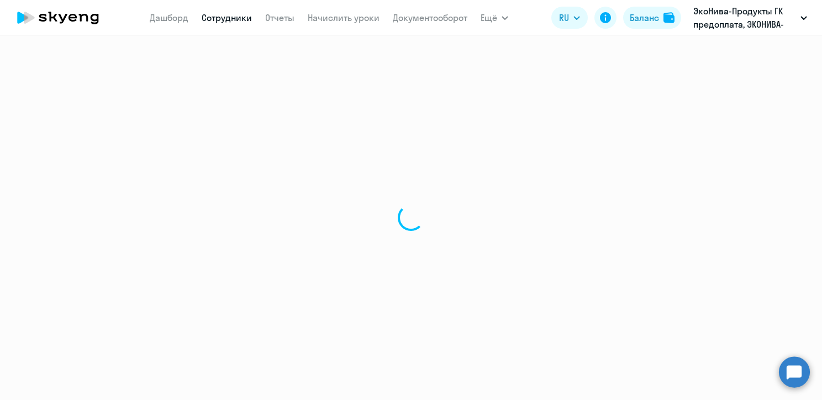
select select "30"
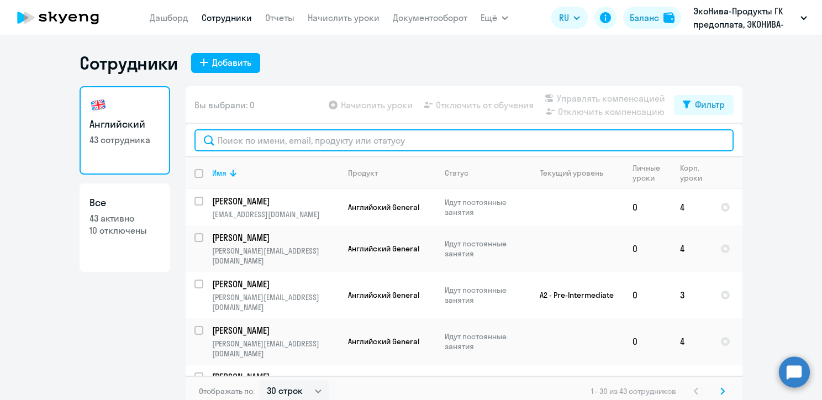
click at [298, 144] on input "text" at bounding box center [464, 140] width 539 height 22
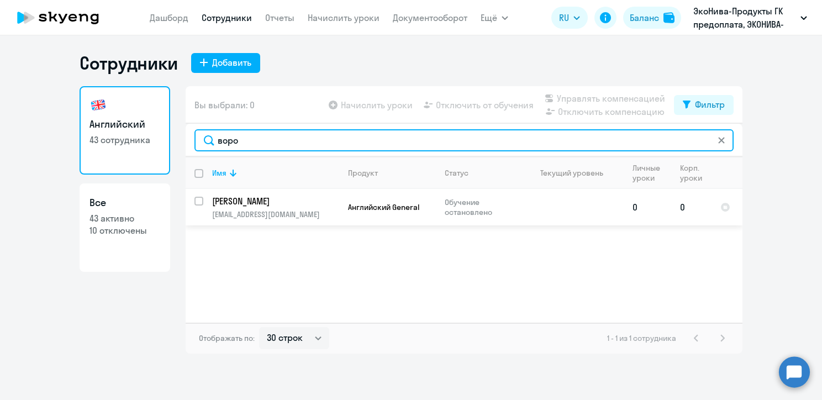
type input "воро"
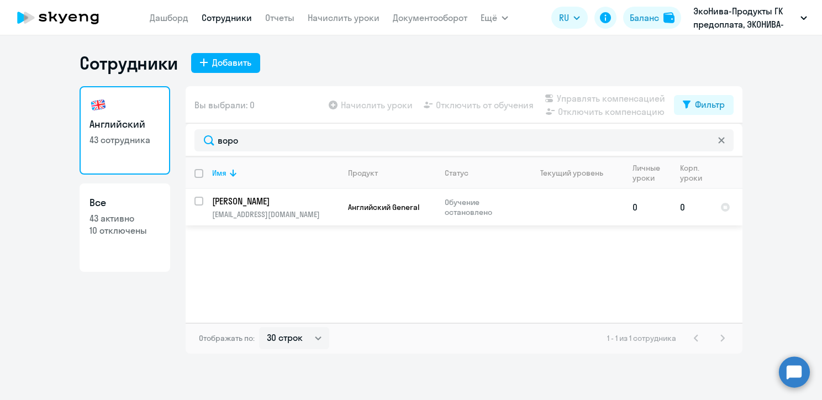
click at [199, 201] on input "select row 42316543" at bounding box center [206, 208] width 22 height 22
checkbox input "true"
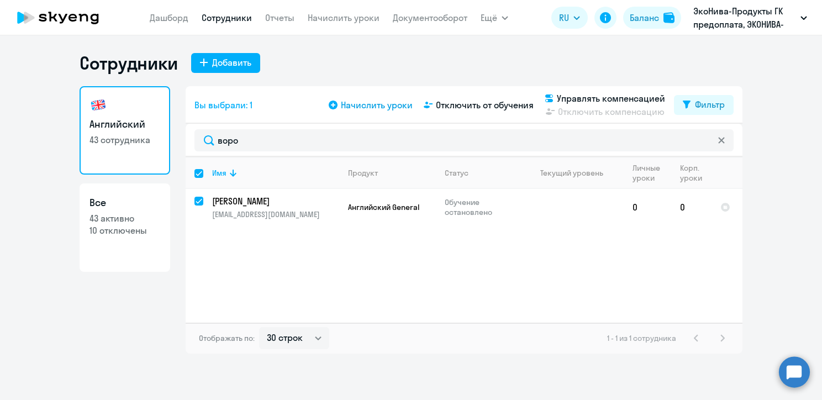
click at [388, 105] on span "Начислить уроки" at bounding box center [377, 104] width 72 height 13
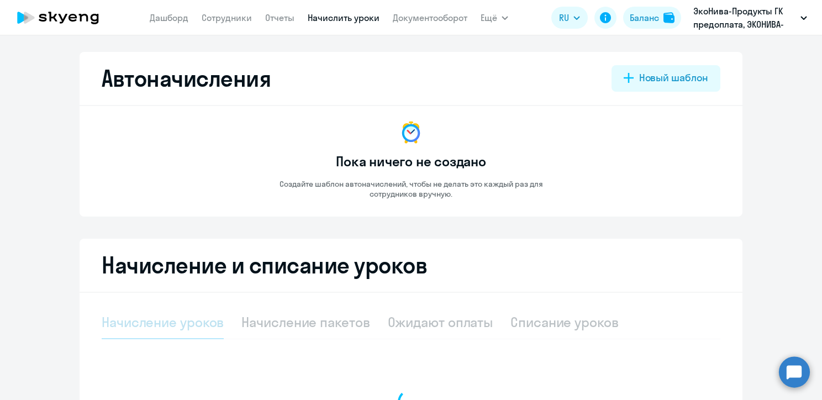
select select "10"
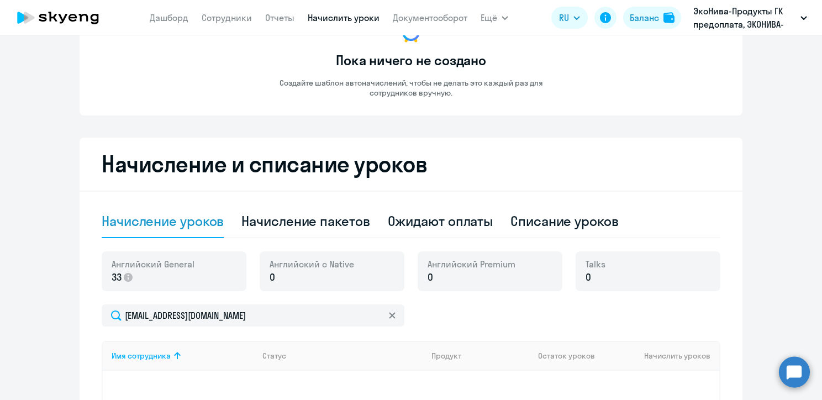
scroll to position [166, 0]
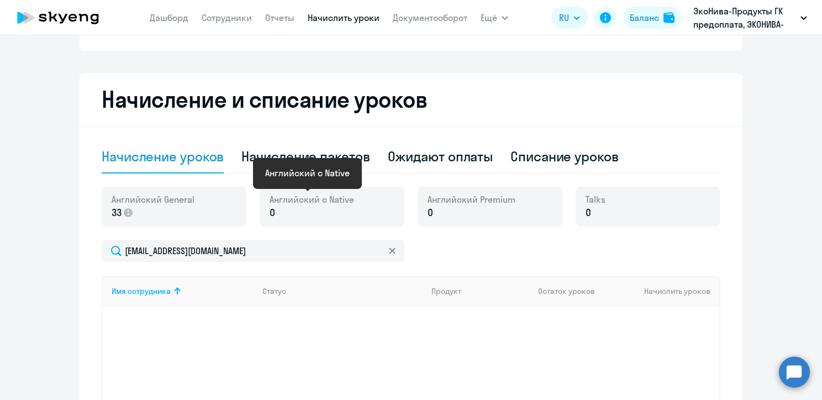
click at [285, 203] on span "Английский с Native" at bounding box center [312, 199] width 85 height 12
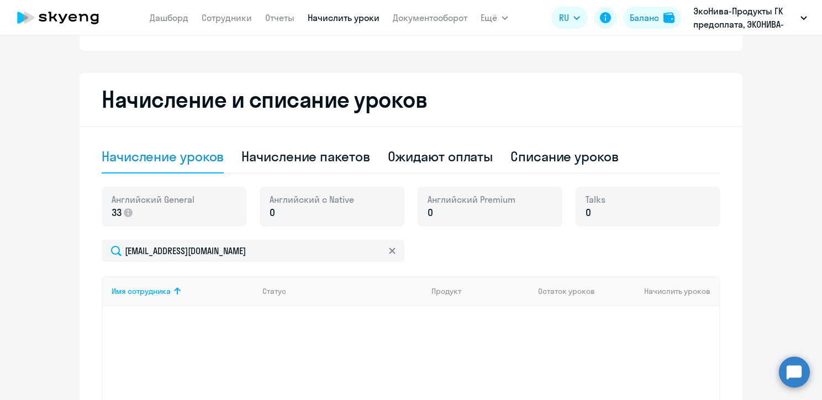
click at [428, 207] on span "0" at bounding box center [431, 213] width 6 height 14
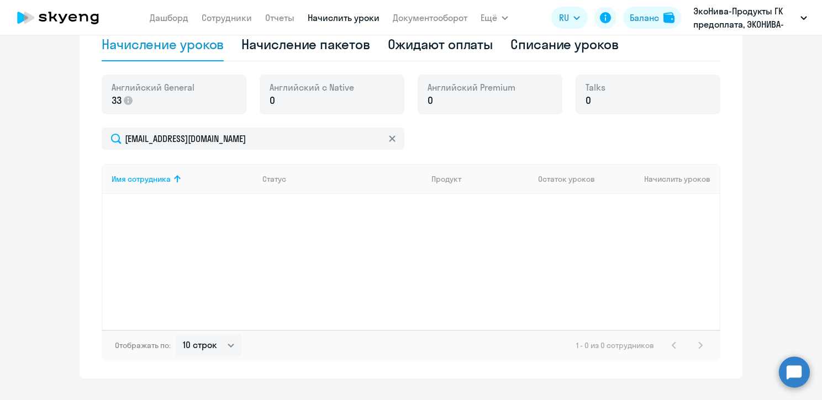
scroll to position [301, 0]
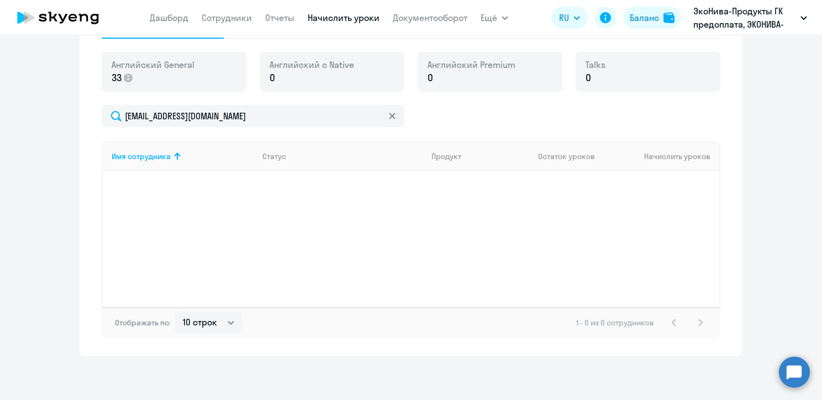
click at [668, 157] on th "Начислить уроков" at bounding box center [663, 156] width 113 height 30
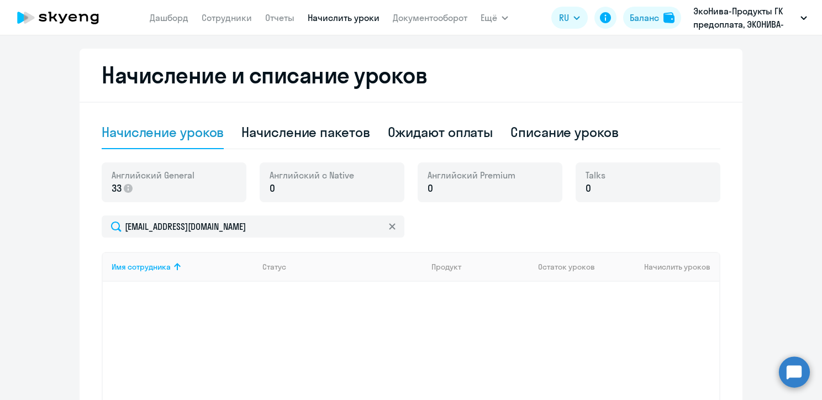
click at [294, 182] on p "0" at bounding box center [312, 188] width 85 height 14
click at [234, 15] on link "Сотрудники" at bounding box center [227, 17] width 50 height 11
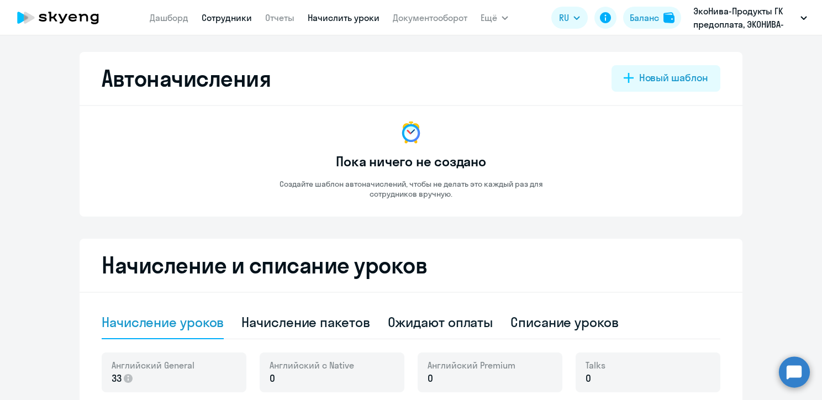
select select "30"
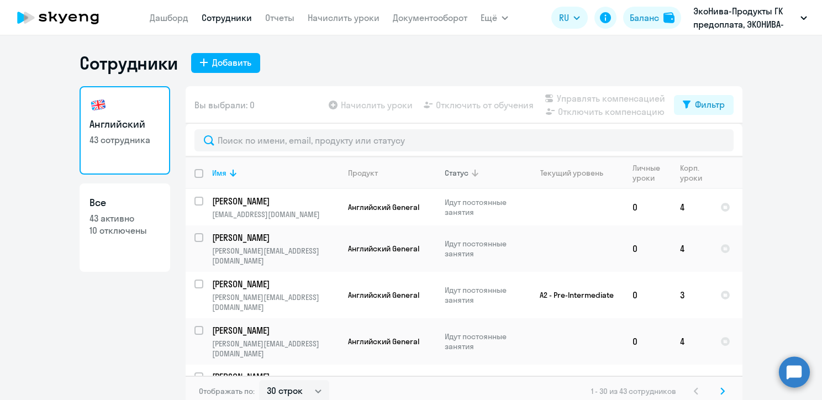
click at [469, 174] on icon at bounding box center [475, 172] width 13 height 13
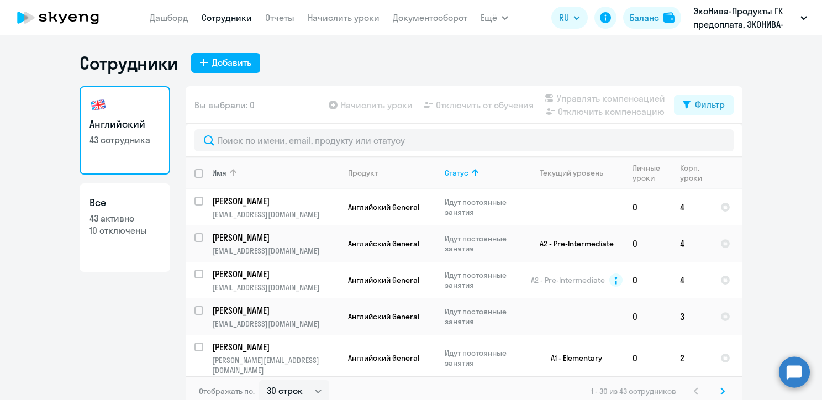
click at [219, 170] on div "Имя" at bounding box center [219, 173] width 14 height 10
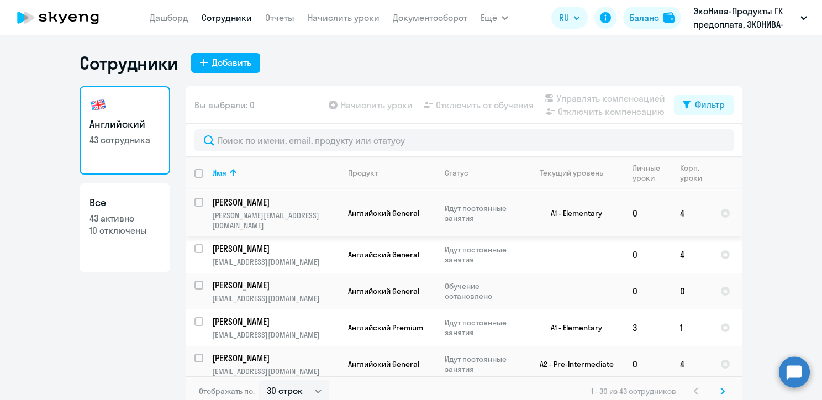
scroll to position [332, 0]
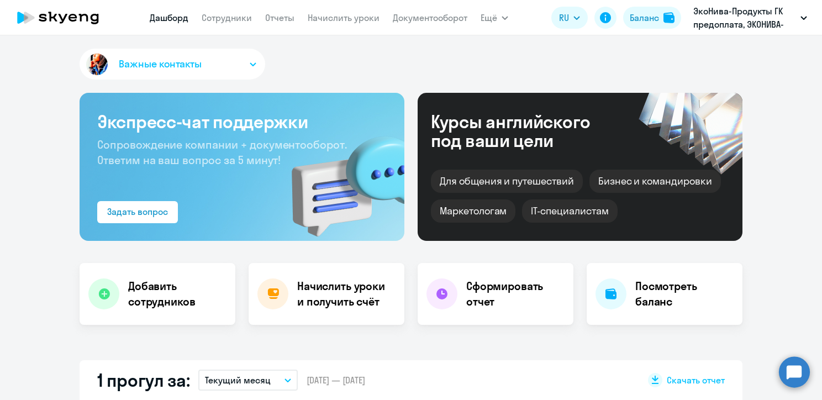
click at [242, 65] on button "Важные контакты" at bounding box center [173, 64] width 186 height 31
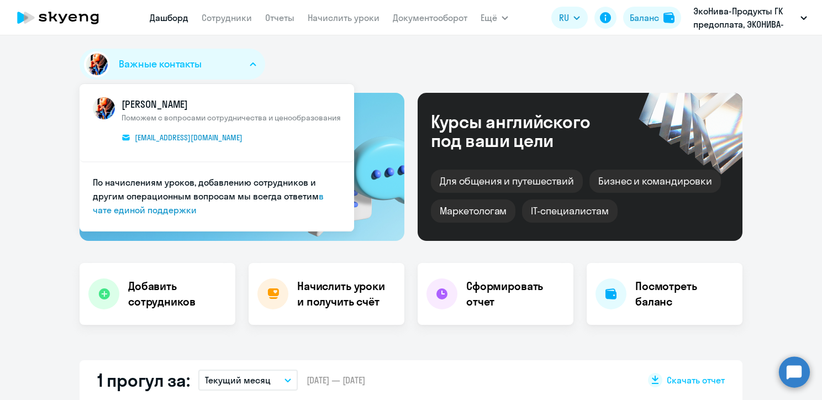
select select "30"
click at [159, 210] on link "в чате единой поддержки" at bounding box center [208, 203] width 231 height 25
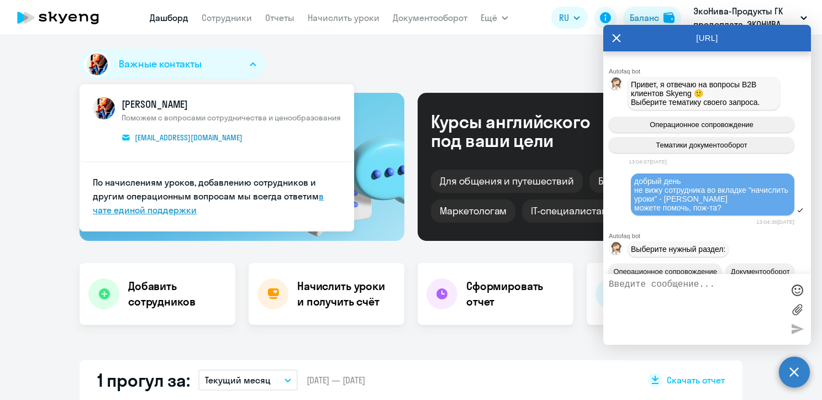
scroll to position [1083, 0]
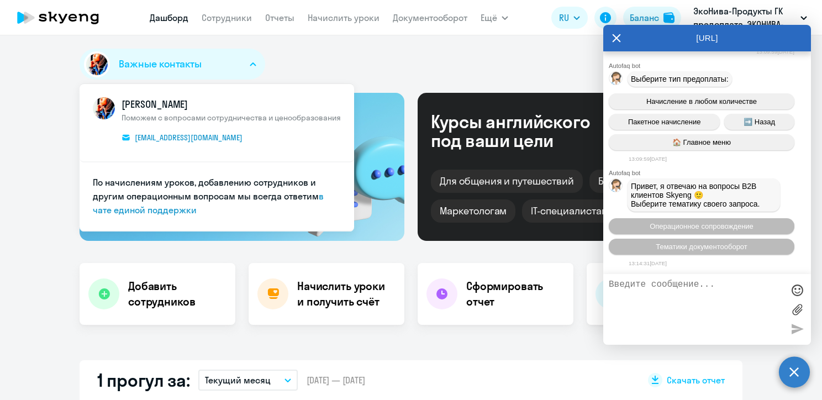
click at [657, 192] on span "Привет, я отвечаю на вопросы B2B клиентов Skyeng 🙂 Выберите тематику своего зап…" at bounding box center [695, 195] width 129 height 27
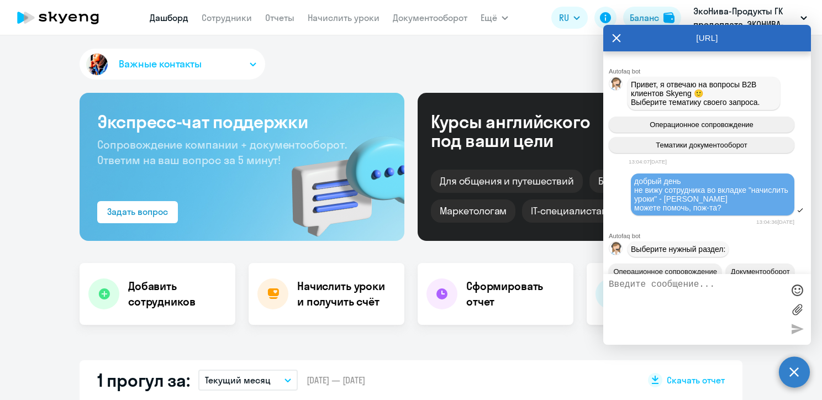
scroll to position [0, 0]
drag, startPoint x: 734, startPoint y: 210, endPoint x: 630, endPoint y: 173, distance: 110.8
copy span "добрый день не вижу сотрудника во вкладке "начислить уроки" - [PERSON_NAME] мож…"
click at [647, 293] on textarea at bounding box center [696, 310] width 175 height 60
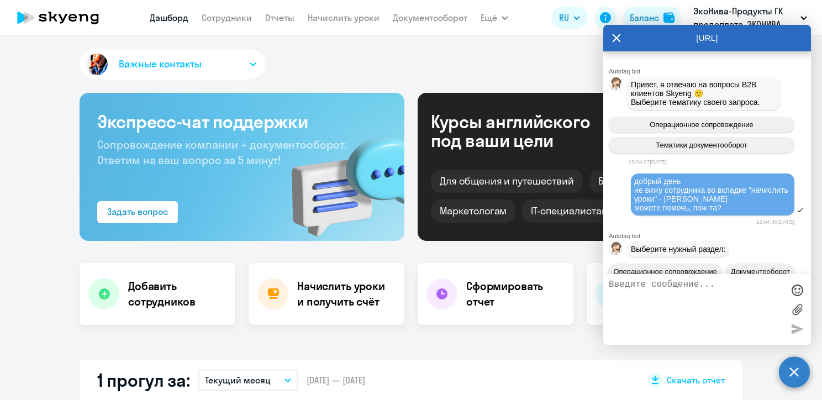
paste textarea "добрый день не вижу сотрудника во вкладке "начислить уроки" - [PERSON_NAME] мож…"
type textarea "добрый день не вижу сотрудника во вкладке "начислить уроки" - [PERSON_NAME] мож…"
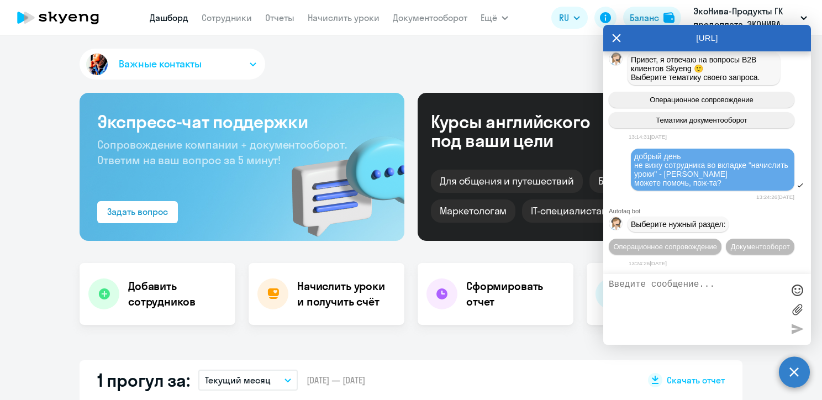
scroll to position [1232, 0]
click at [663, 243] on span "Операционное сопровождение" at bounding box center [666, 247] width 104 height 8
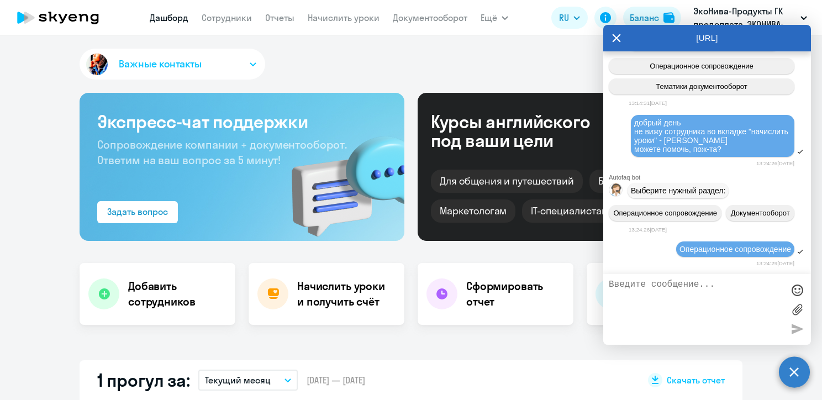
scroll to position [1334, 0]
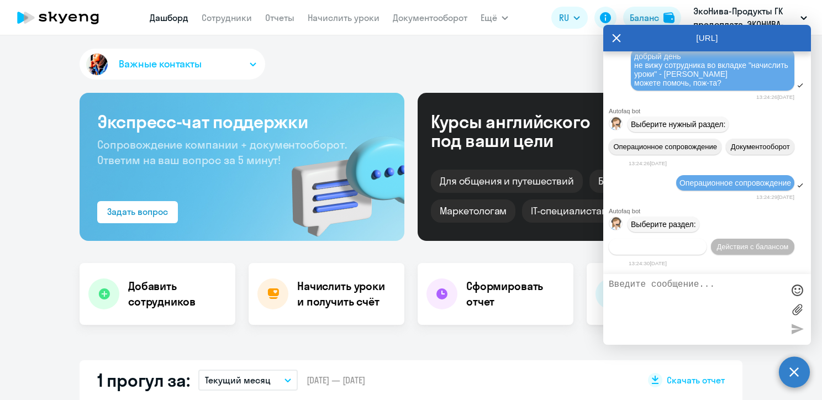
click at [645, 249] on span "Действия по сотрудникам" at bounding box center [658, 247] width 86 height 8
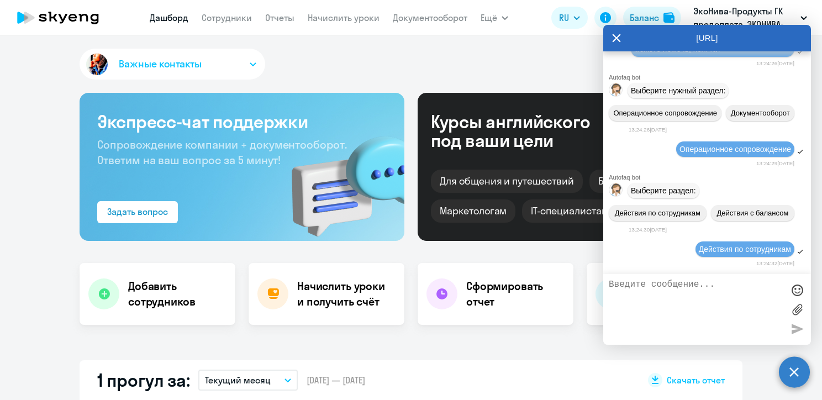
scroll to position [1499, 0]
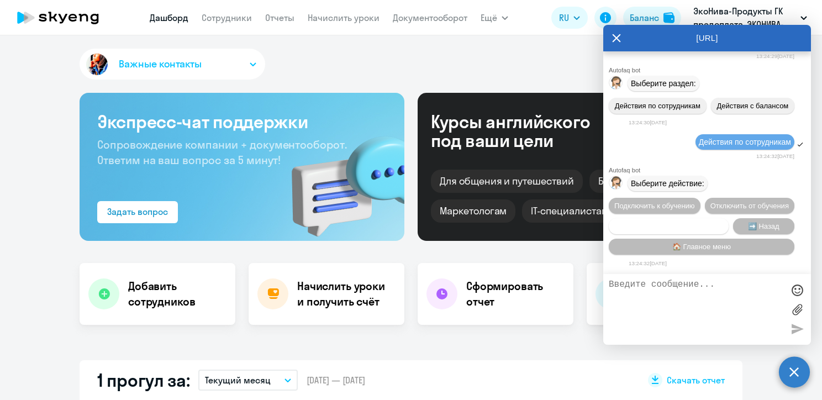
click at [685, 226] on span "Сотруднику нужна помощь" at bounding box center [669, 226] width 90 height 8
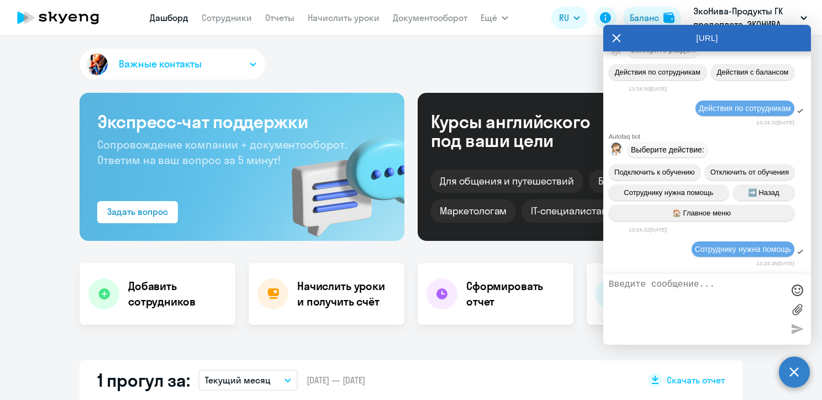
scroll to position [1894, 0]
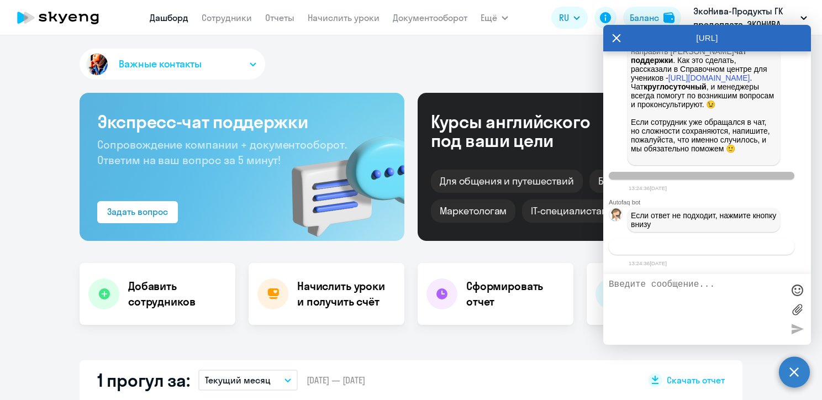
click at [679, 246] on span "Связаться с менеджером" at bounding box center [701, 247] width 85 height 8
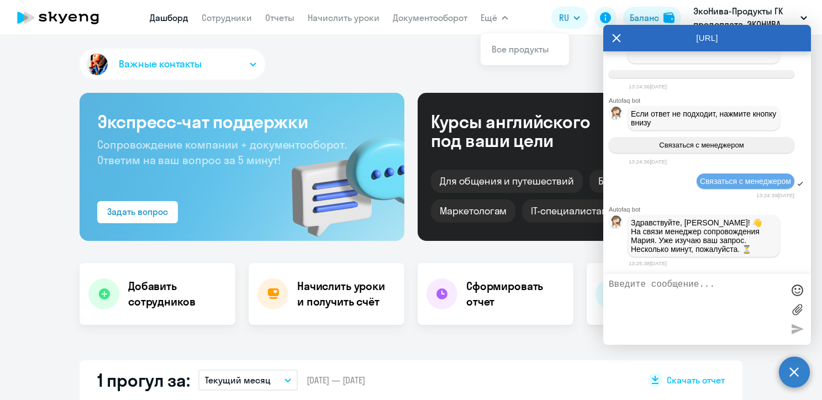
scroll to position [2001, 0]
click at [641, 284] on textarea at bounding box center [696, 310] width 175 height 60
type textarea "почему-то статус "обучение остановлено" у него"
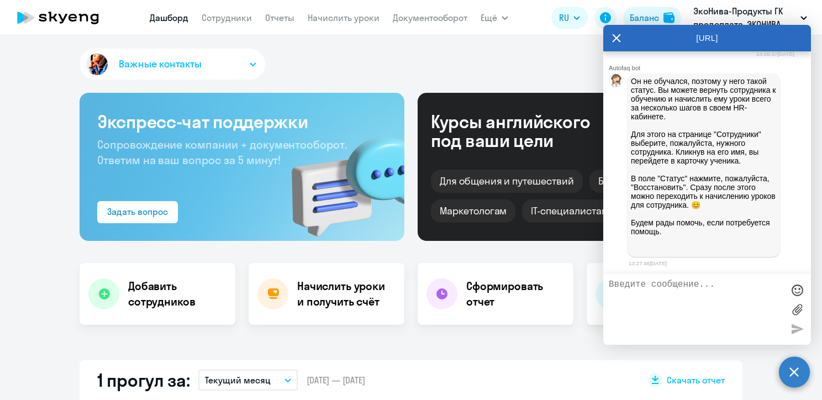
scroll to position [2274, 0]
click at [228, 18] on link "Сотрудники" at bounding box center [227, 17] width 50 height 11
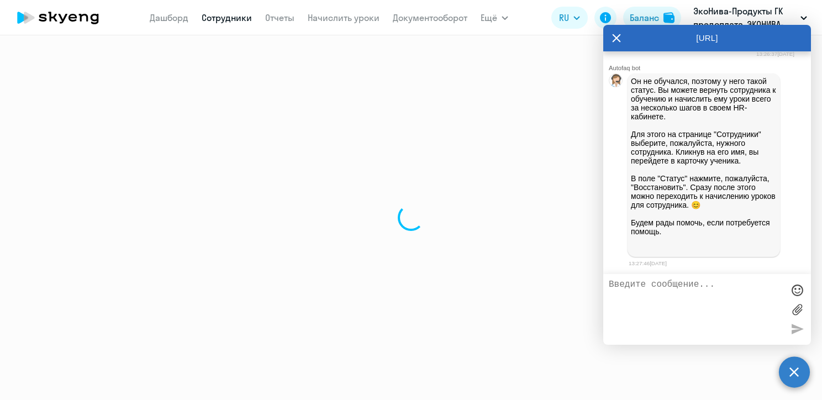
select select "30"
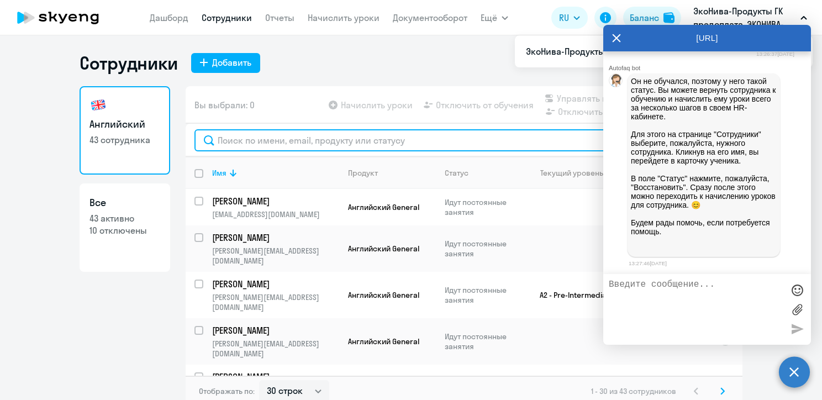
click at [224, 143] on input "text" at bounding box center [464, 140] width 539 height 22
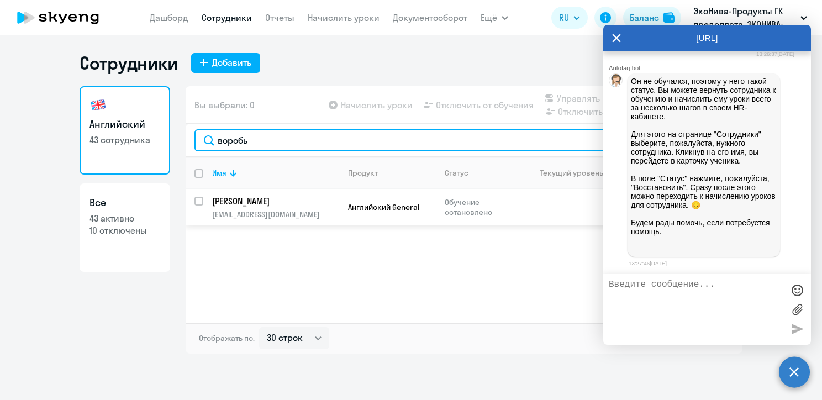
type input "воробь"
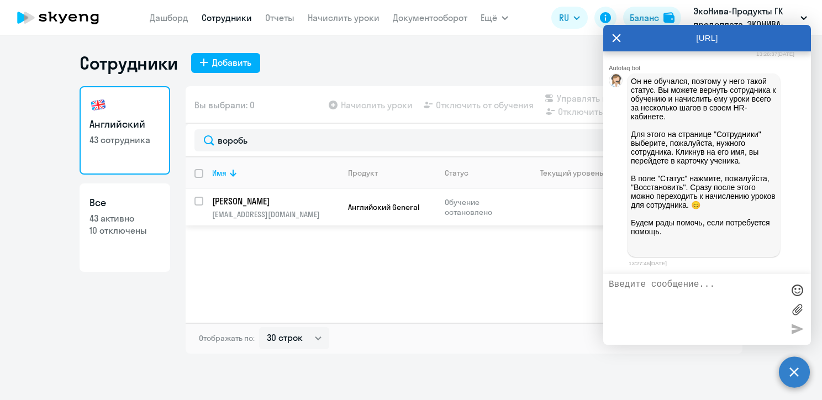
click at [261, 203] on p "[PERSON_NAME]" at bounding box center [274, 201] width 125 height 12
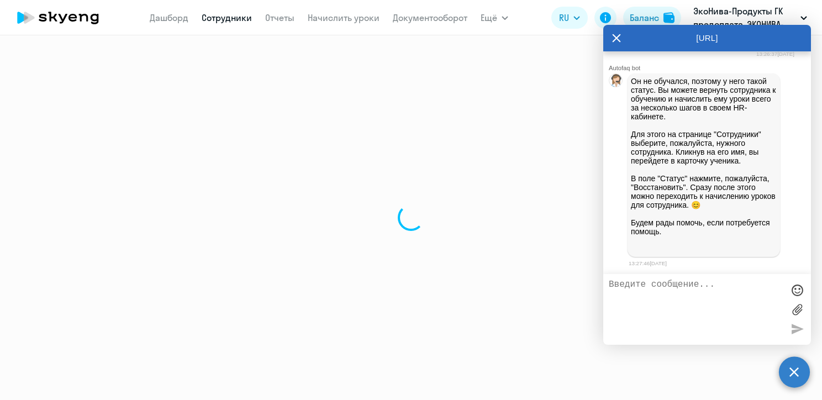
select select "english"
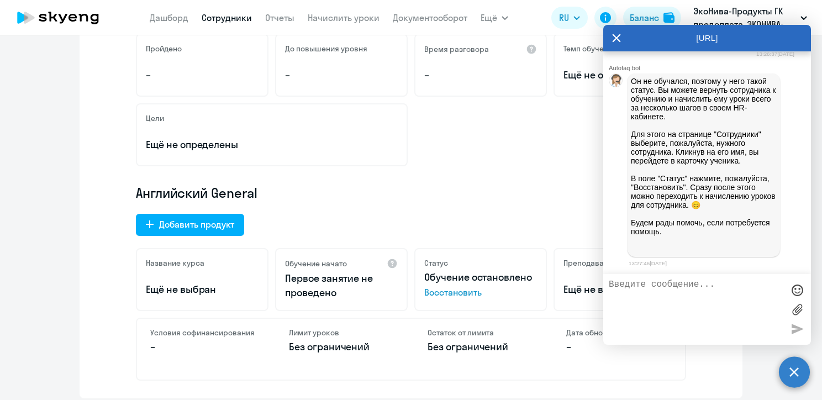
scroll to position [221, 0]
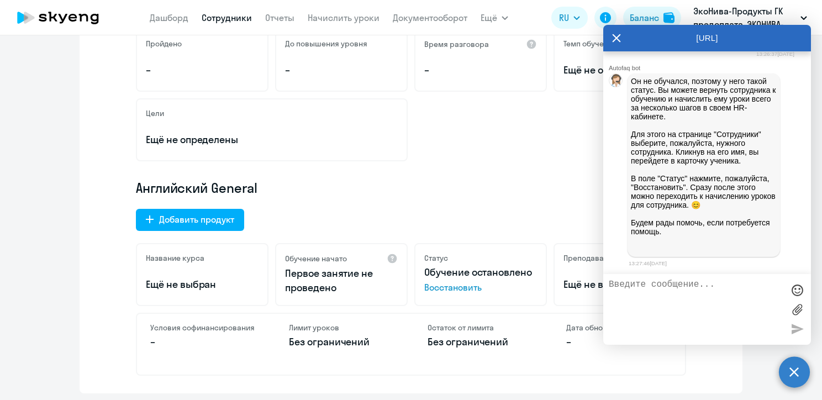
click at [449, 285] on span "Восстановить" at bounding box center [480, 287] width 113 height 13
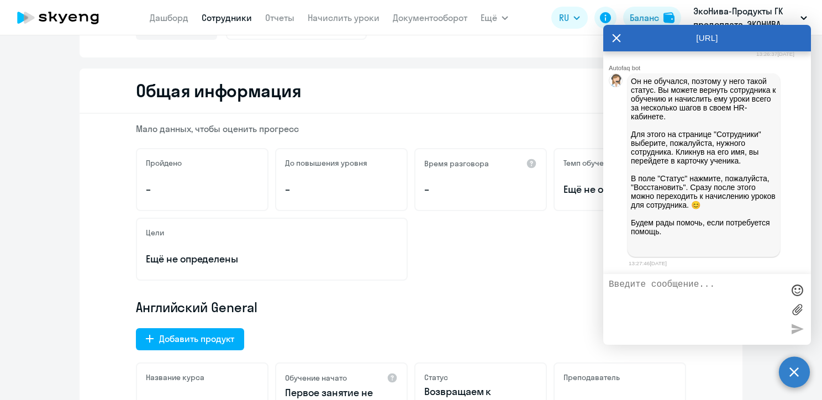
scroll to position [0, 0]
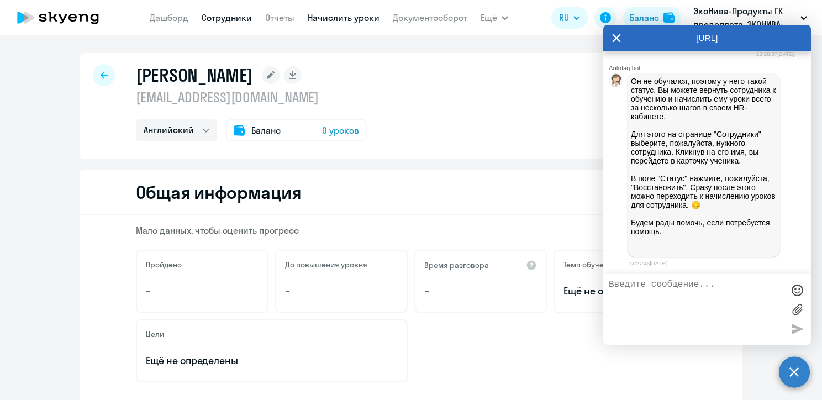
click at [329, 20] on link "Начислить уроки" at bounding box center [344, 17] width 72 height 11
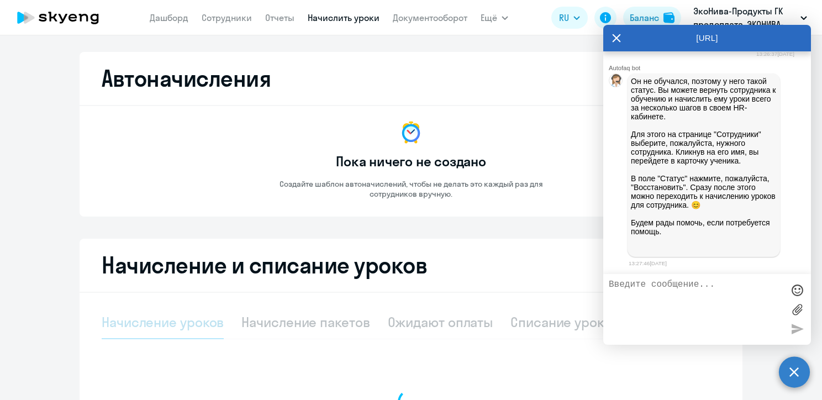
select select "10"
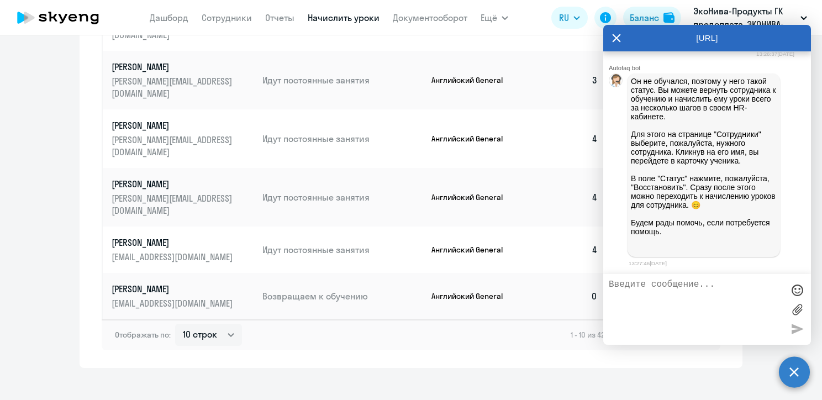
scroll to position [639, 0]
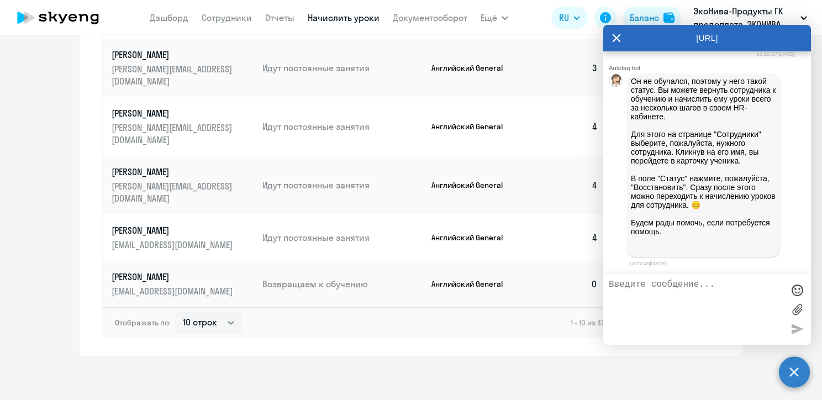
click at [614, 35] on icon at bounding box center [617, 38] width 8 height 8
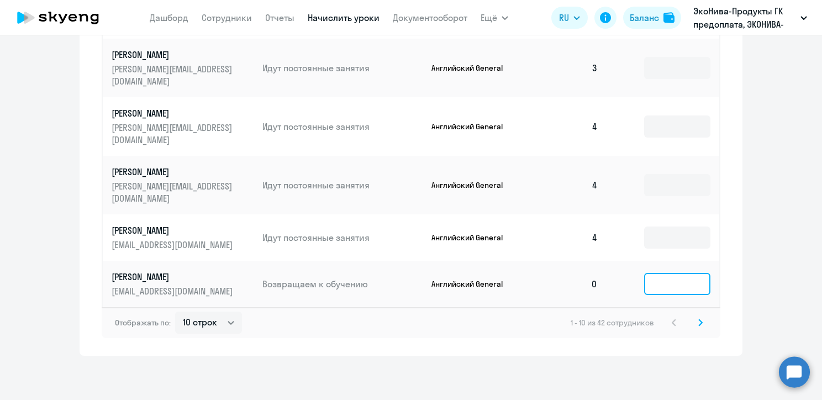
click at [654, 279] on input at bounding box center [677, 284] width 66 height 22
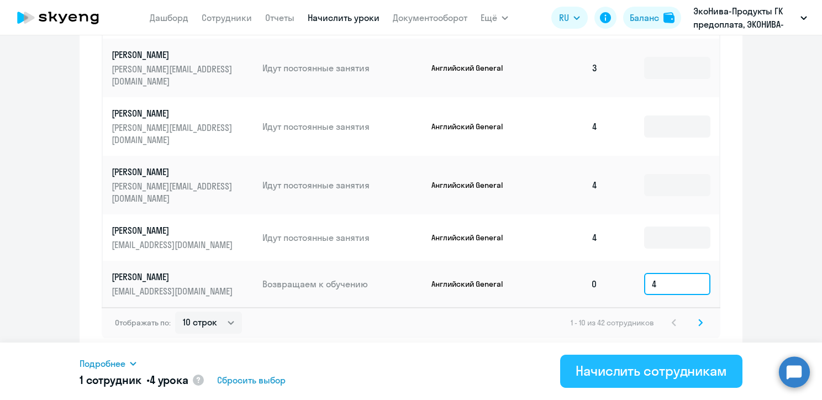
type input "4"
click at [659, 361] on button "Начислить сотрудникам" at bounding box center [651, 371] width 182 height 33
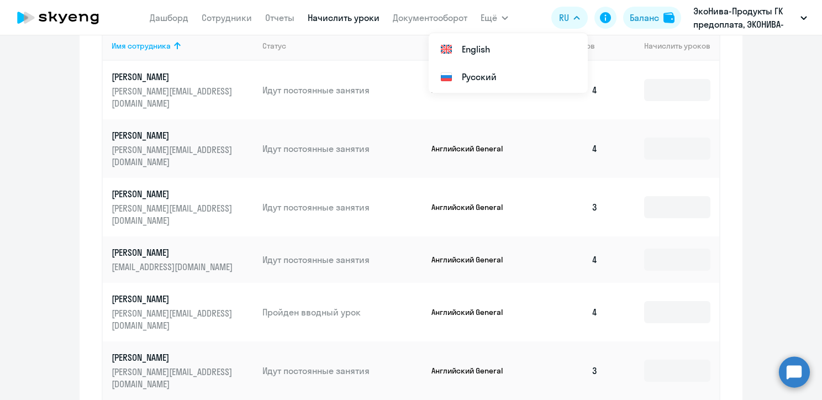
scroll to position [363, 0]
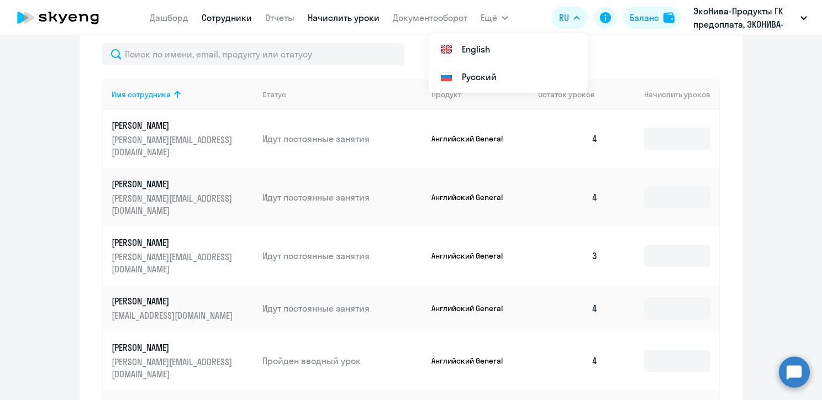
click at [215, 14] on link "Сотрудники" at bounding box center [227, 17] width 50 height 11
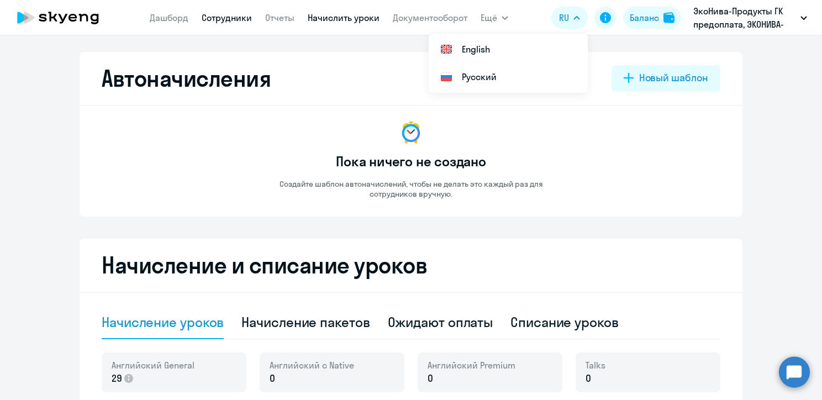
select select "30"
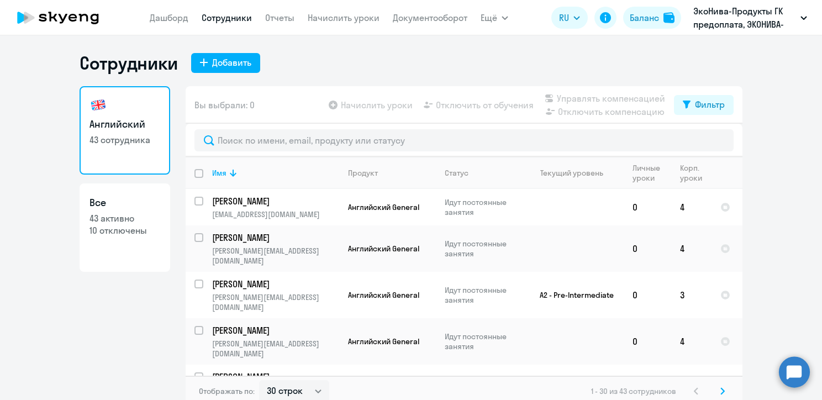
click at [196, 173] on input "deselect all" at bounding box center [206, 180] width 22 height 22
checkbox input "true"
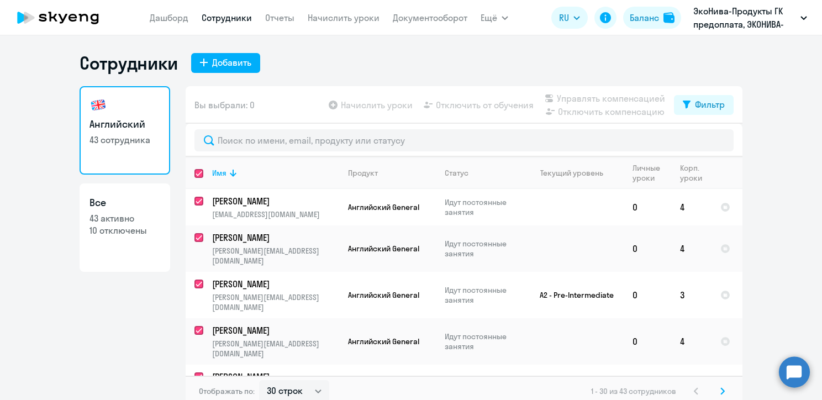
checkbox input "true"
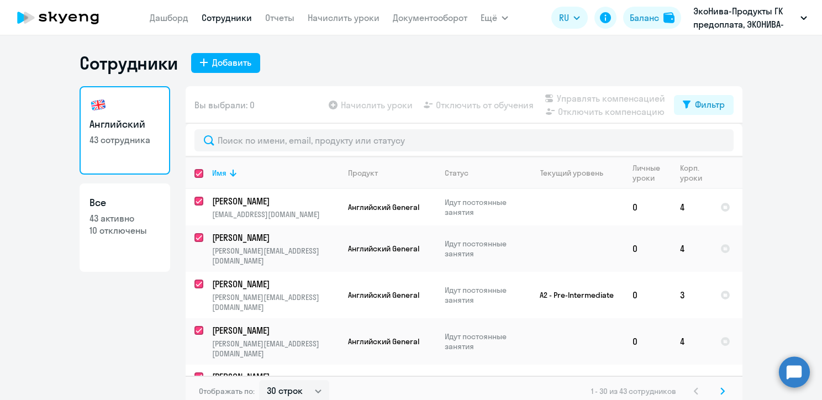
checkbox input "true"
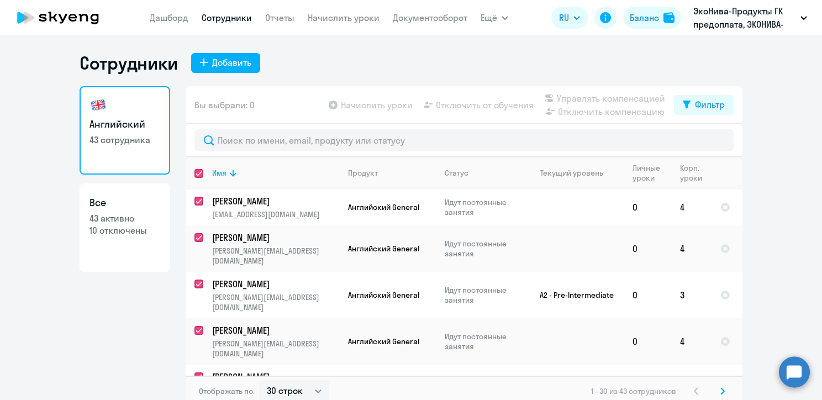
checkbox input "true"
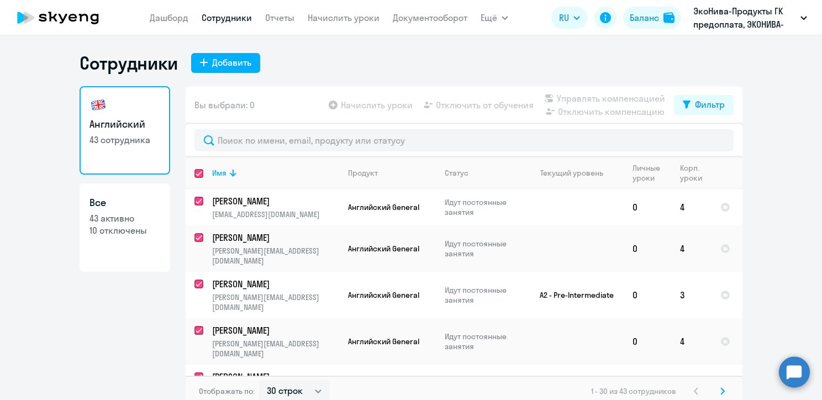
checkbox input "true"
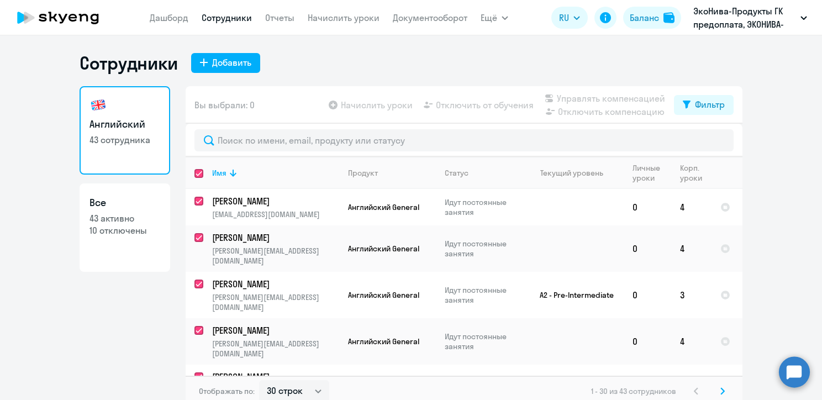
checkbox input "true"
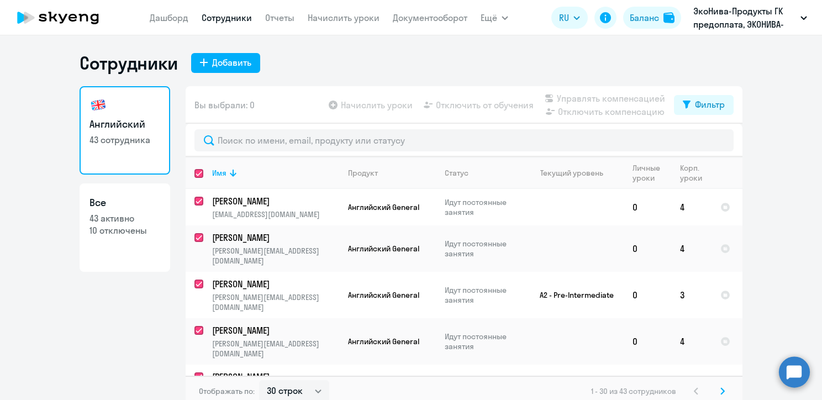
checkbox input "true"
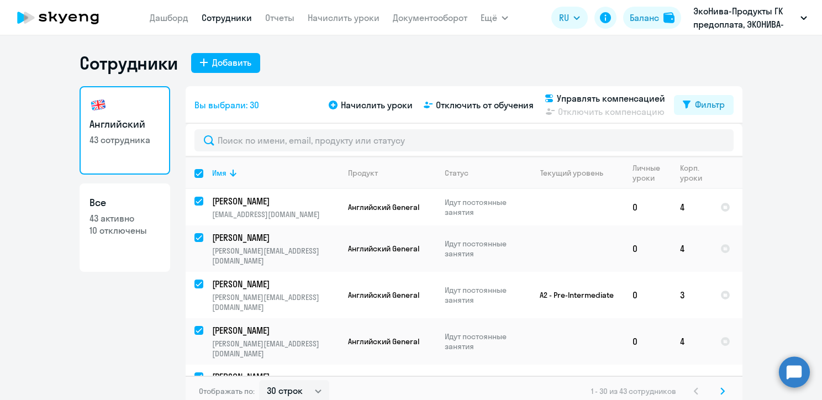
click at [196, 173] on input "select all" at bounding box center [206, 180] width 22 height 22
checkbox input "false"
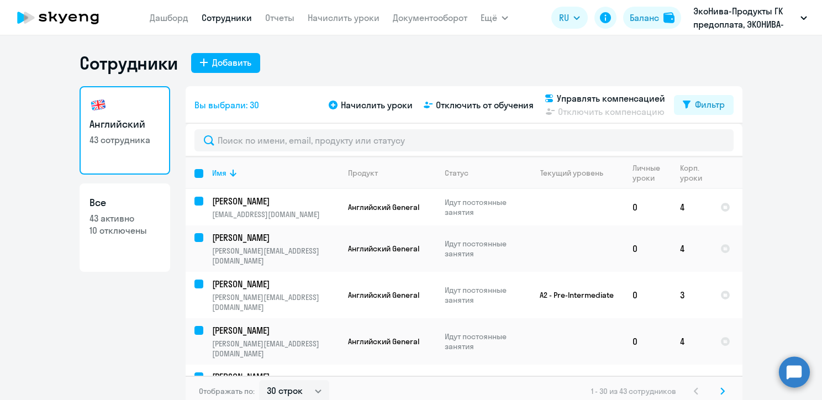
checkbox input "false"
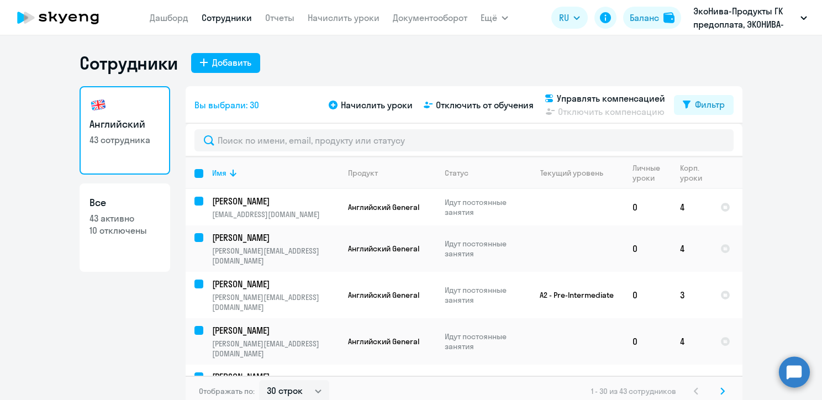
checkbox input "false"
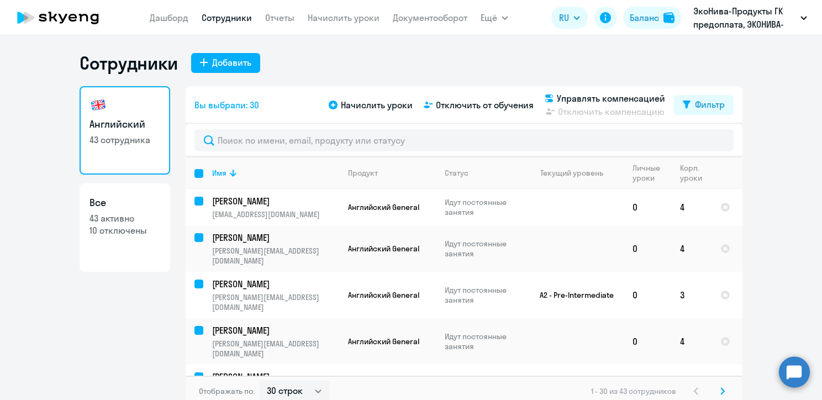
checkbox input "false"
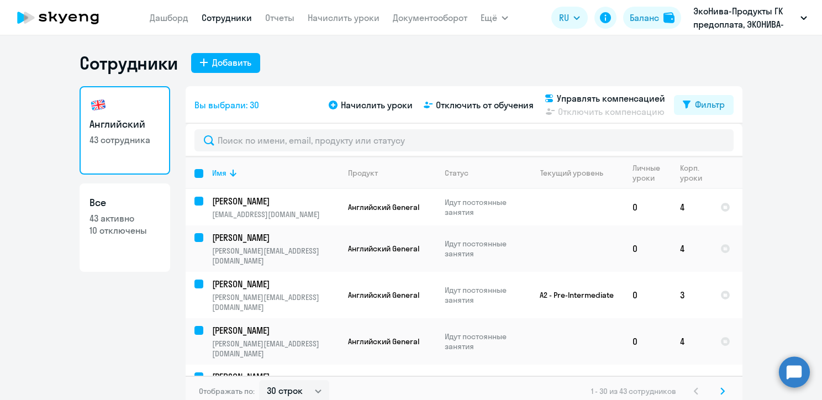
checkbox input "false"
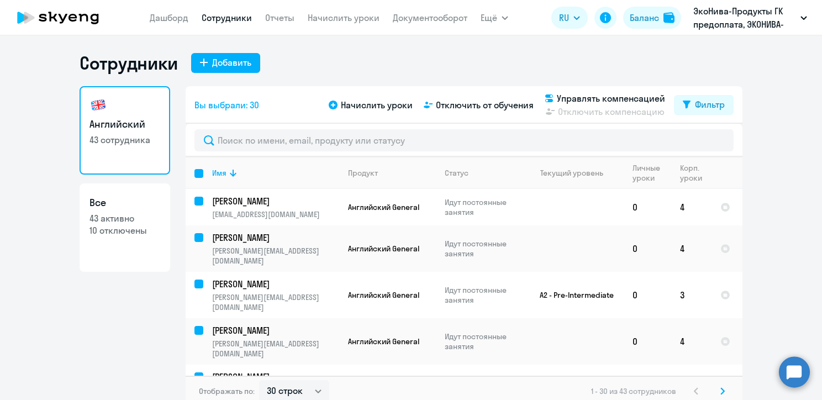
checkbox input "false"
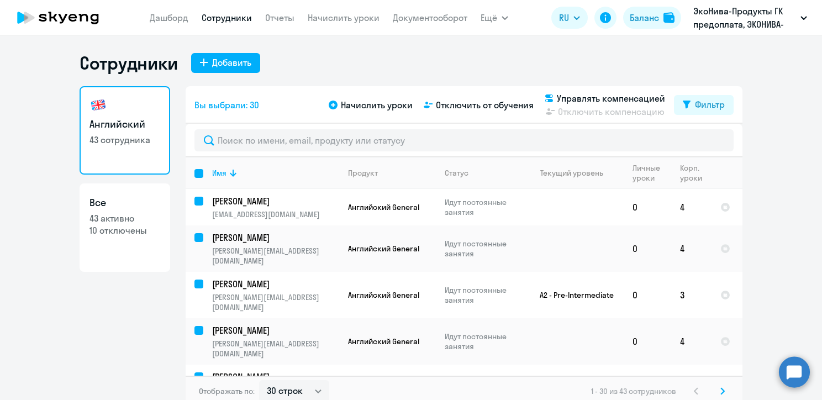
checkbox input "false"
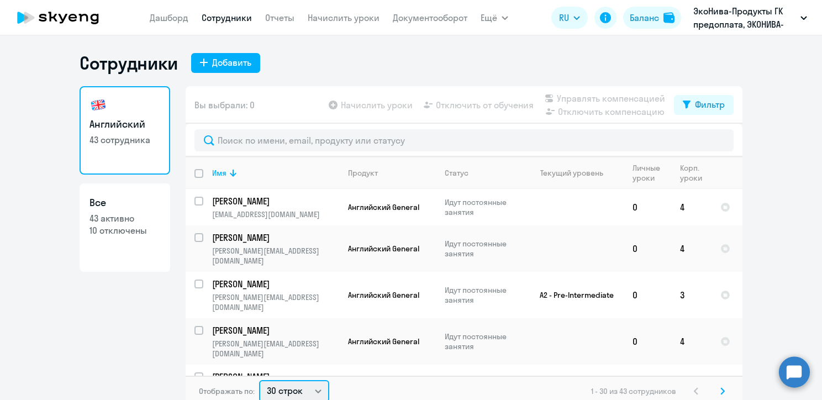
scroll to position [2, 0]
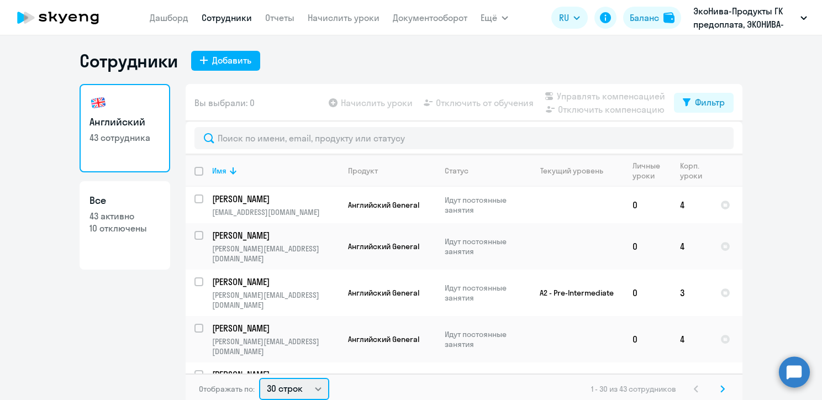
click at [310, 389] on select "30 строк 50 строк 100 строк" at bounding box center [294, 389] width 70 height 22
select select "50"
click at [259, 378] on select "30 строк 50 строк 100 строк" at bounding box center [294, 389] width 70 height 22
click at [196, 169] on input "deselect all" at bounding box center [206, 178] width 22 height 22
checkbox input "true"
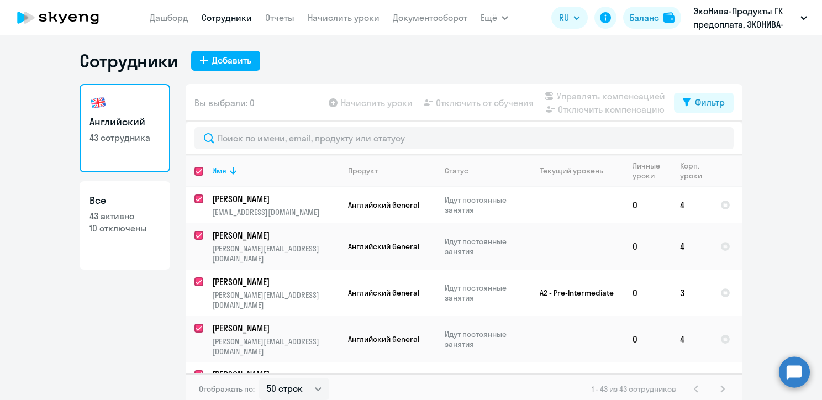
checkbox input "true"
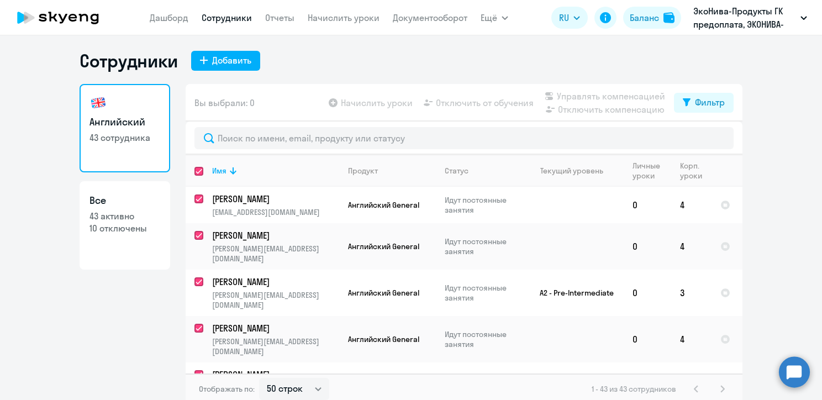
checkbox input "true"
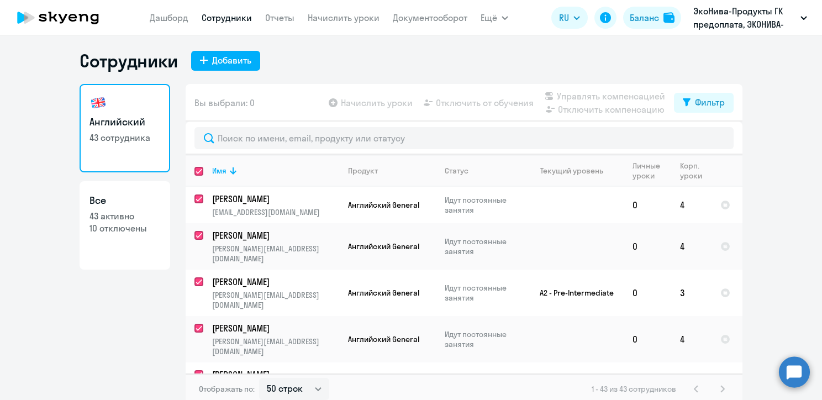
checkbox input "true"
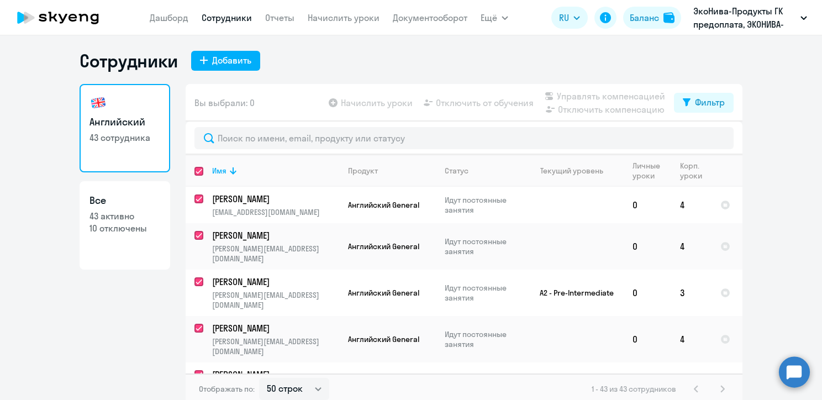
checkbox input "true"
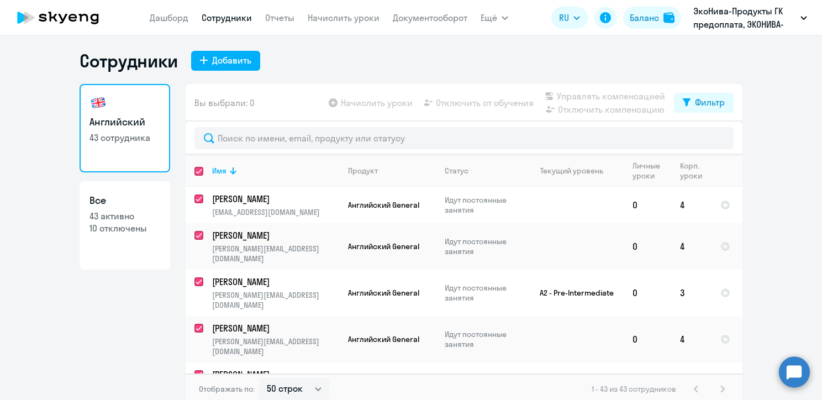
checkbox input "true"
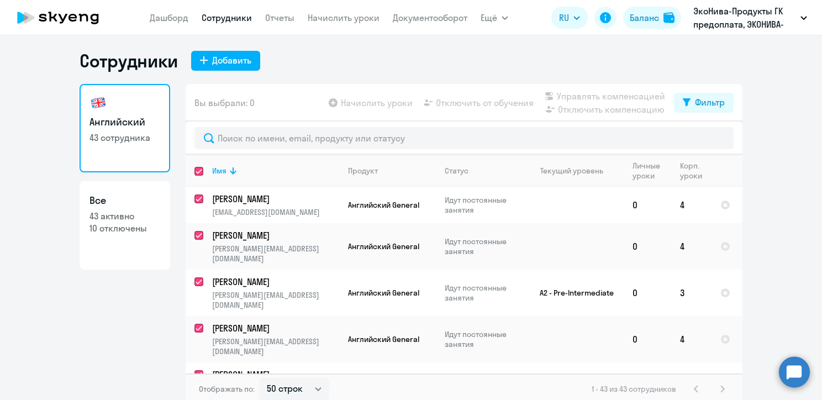
checkbox input "true"
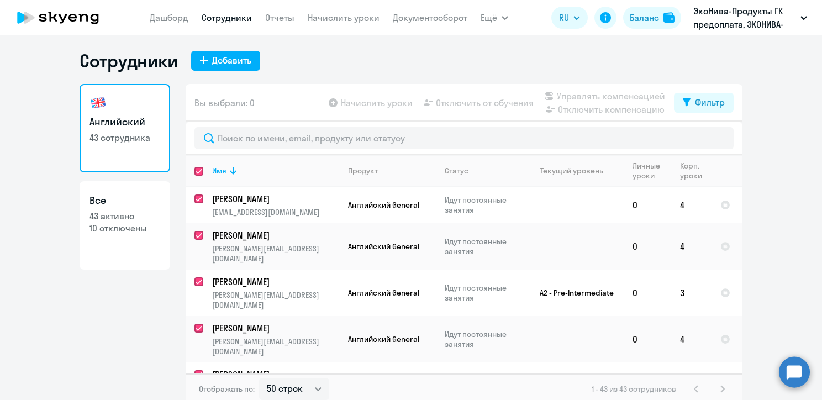
checkbox input "true"
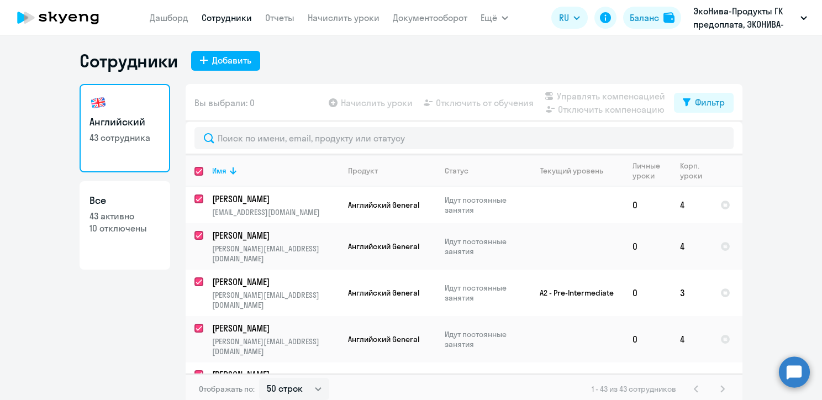
checkbox input "true"
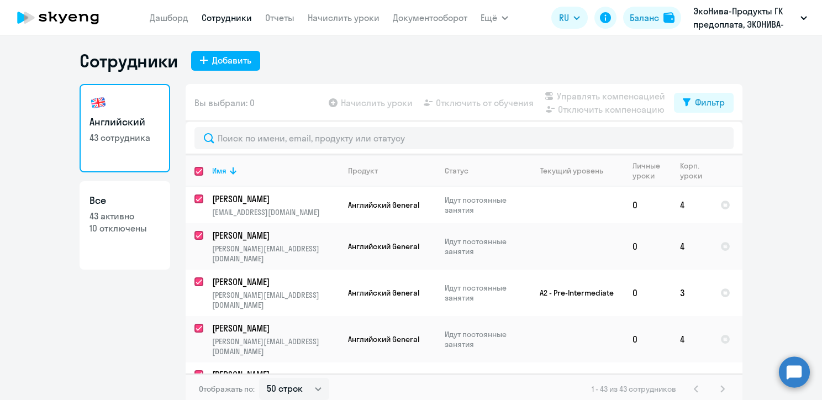
checkbox input "true"
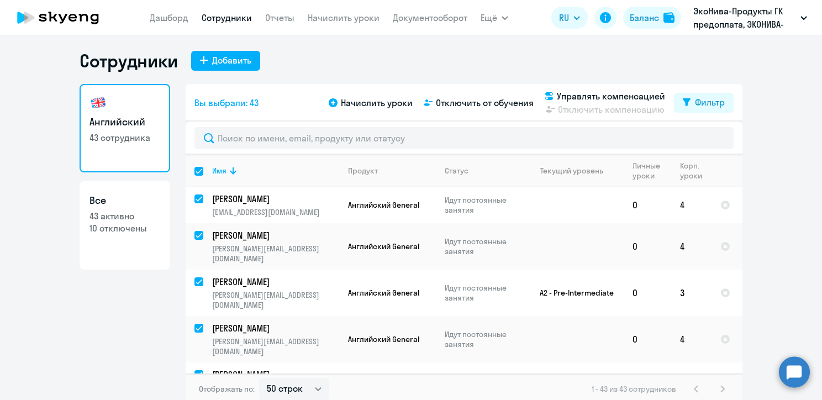
click at [196, 169] on input "select all" at bounding box center [206, 178] width 22 height 22
checkbox input "false"
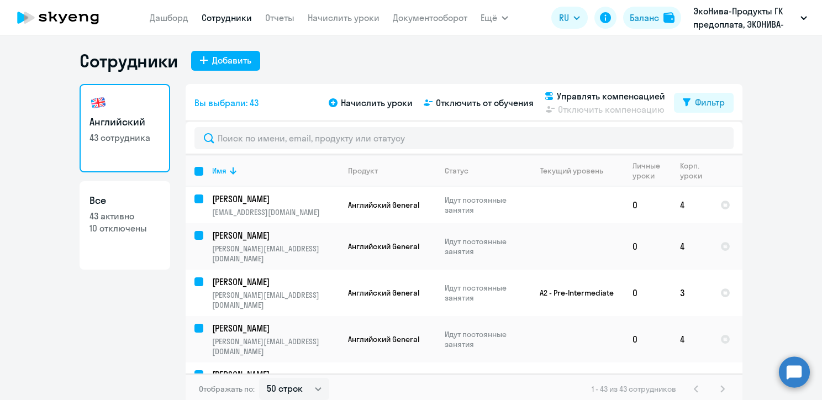
checkbox input "false"
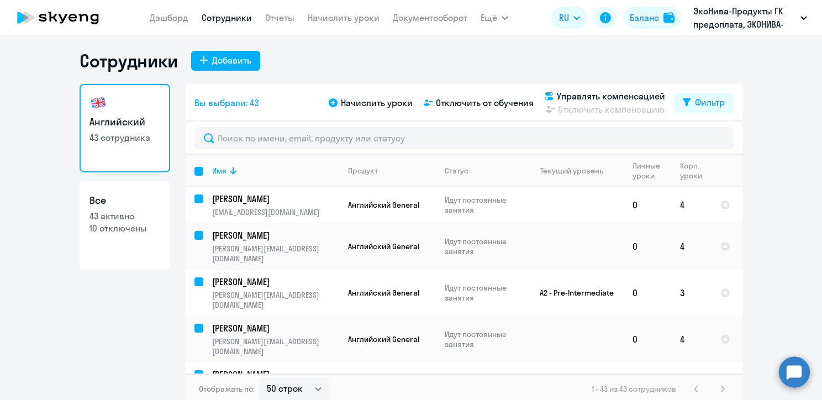
checkbox input "false"
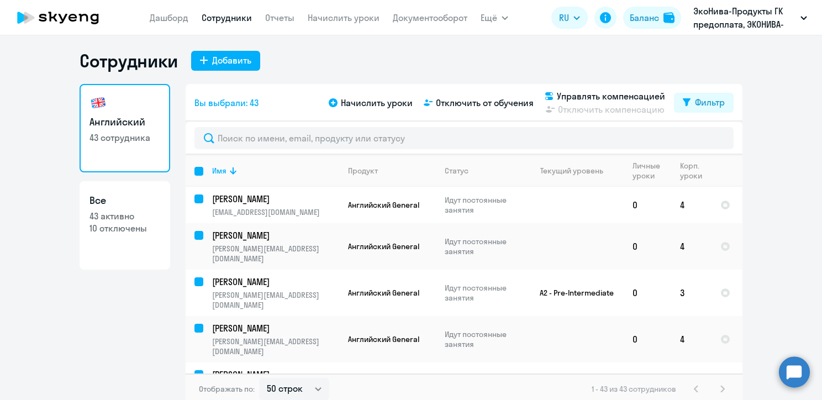
checkbox input "false"
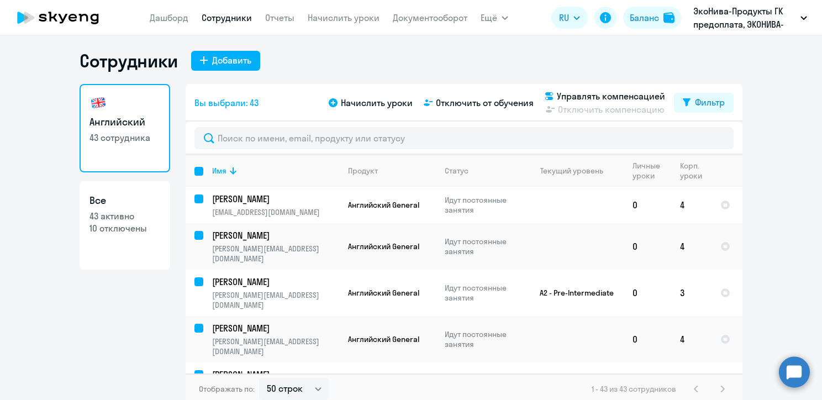
checkbox input "false"
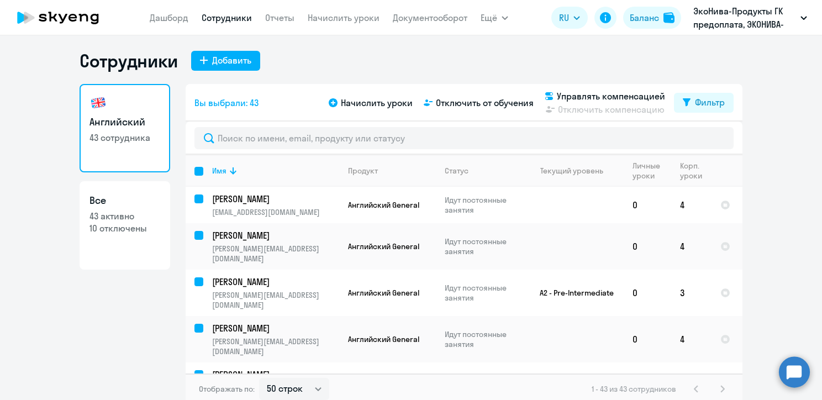
checkbox input "false"
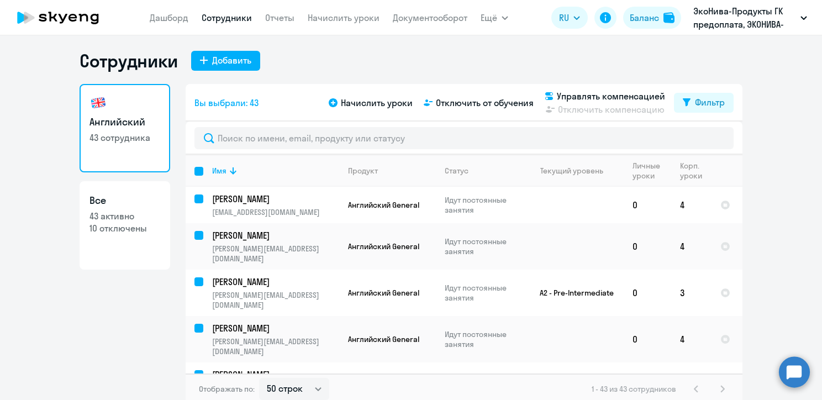
checkbox input "false"
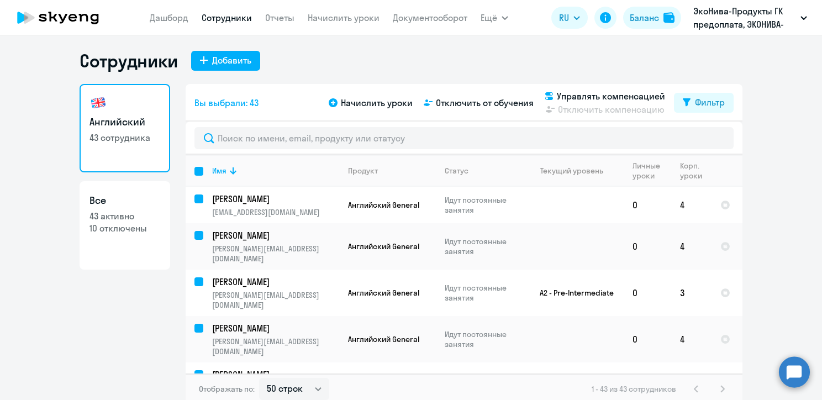
checkbox input "false"
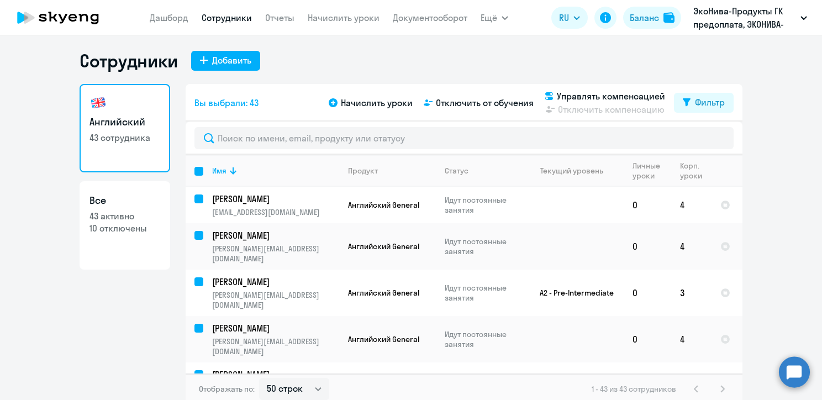
checkbox input "false"
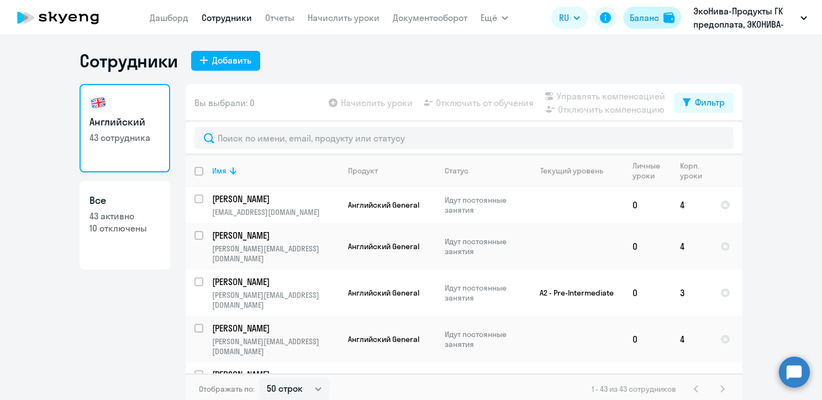
click at [653, 17] on div "Баланс" at bounding box center [644, 17] width 29 height 13
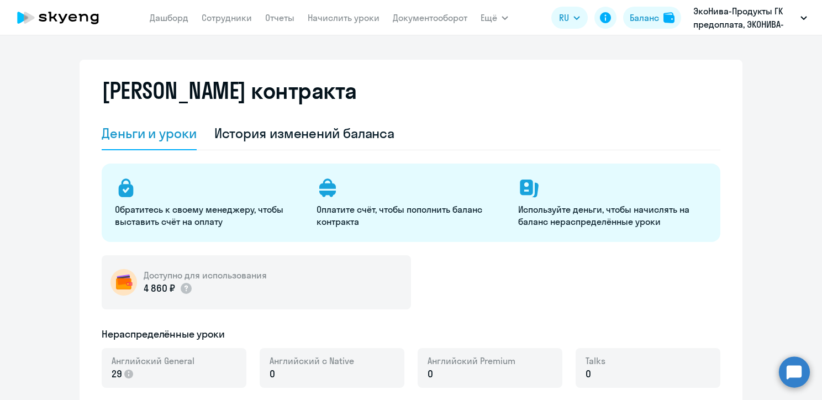
select select "english_adult_not_native_speaker"
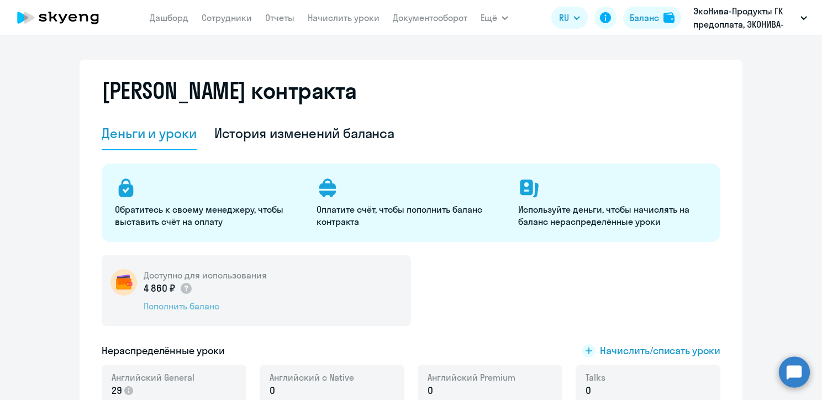
click at [201, 307] on div "Пополнить баланс" at bounding box center [205, 306] width 123 height 12
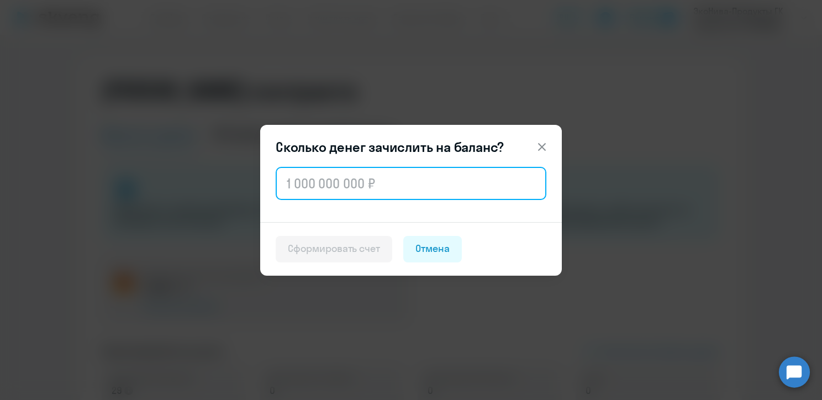
click at [369, 182] on input "text" at bounding box center [411, 183] width 271 height 33
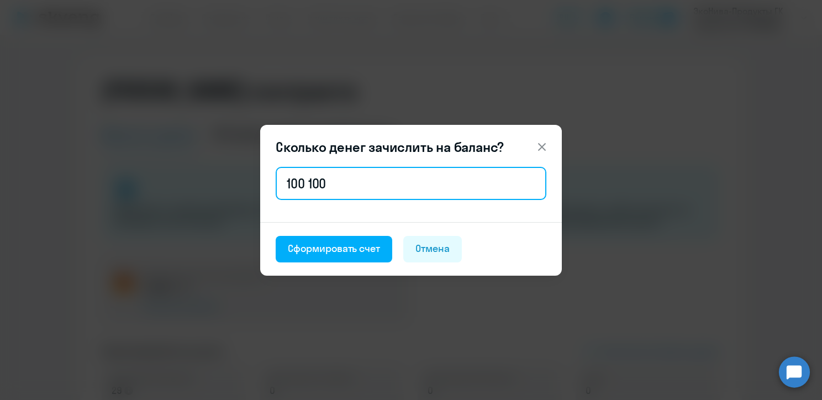
click at [312, 180] on input "100 100" at bounding box center [411, 183] width 271 height 33
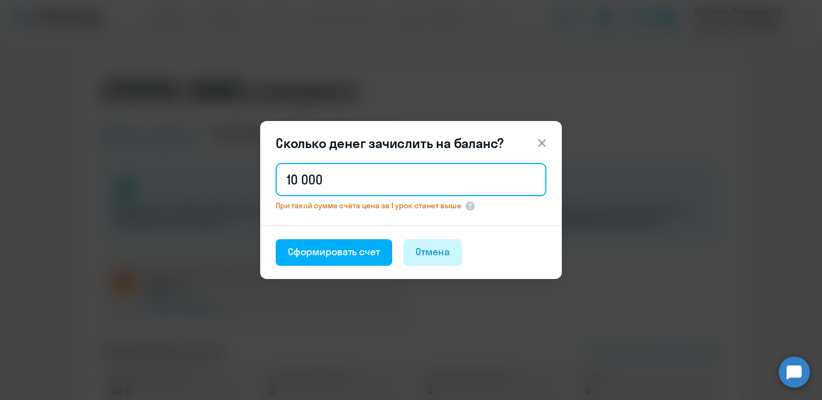
type input "100 100"
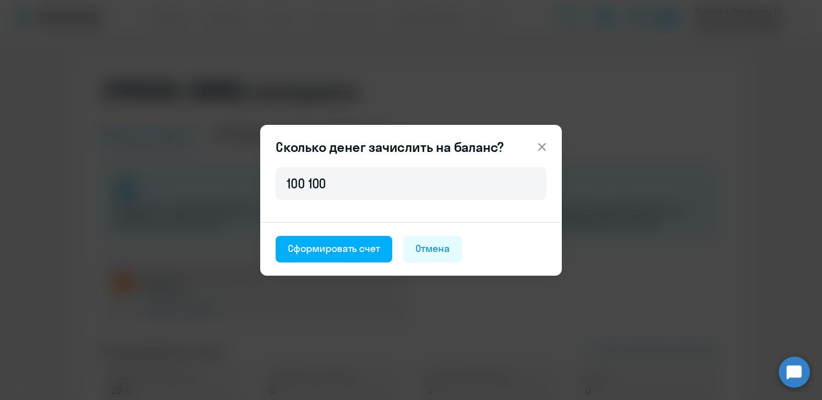
click at [541, 150] on icon at bounding box center [542, 146] width 13 height 13
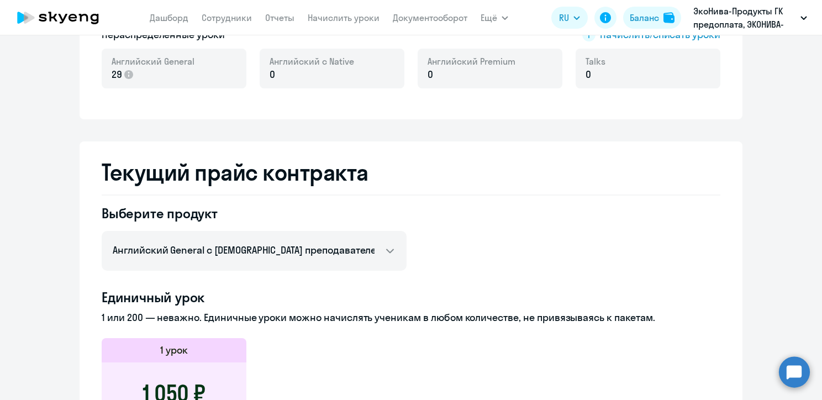
scroll to position [389, 0]
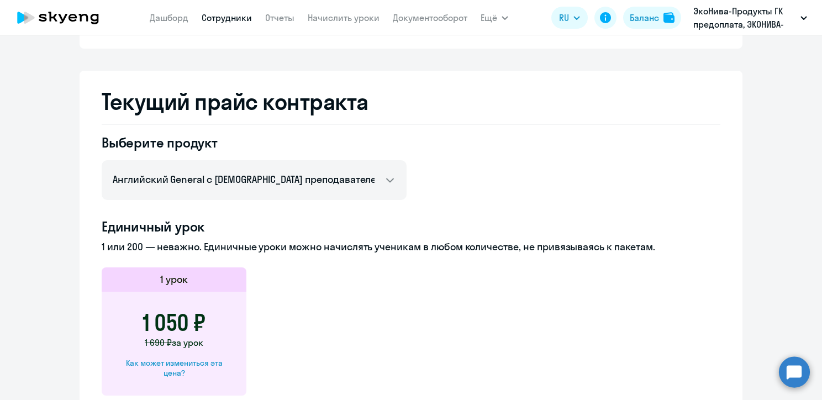
click at [224, 20] on link "Сотрудники" at bounding box center [227, 17] width 50 height 11
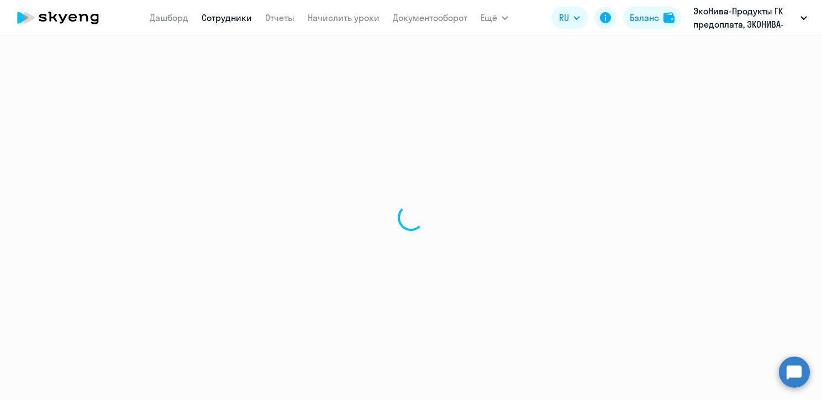
select select "30"
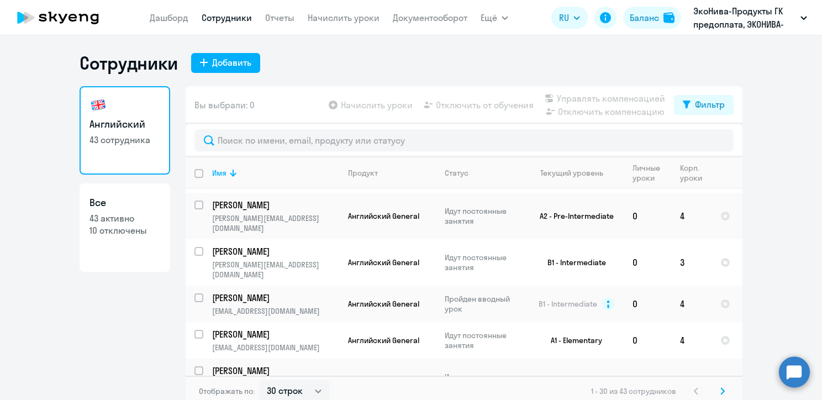
scroll to position [221, 0]
